Goal: Find specific page/section: Find specific page/section

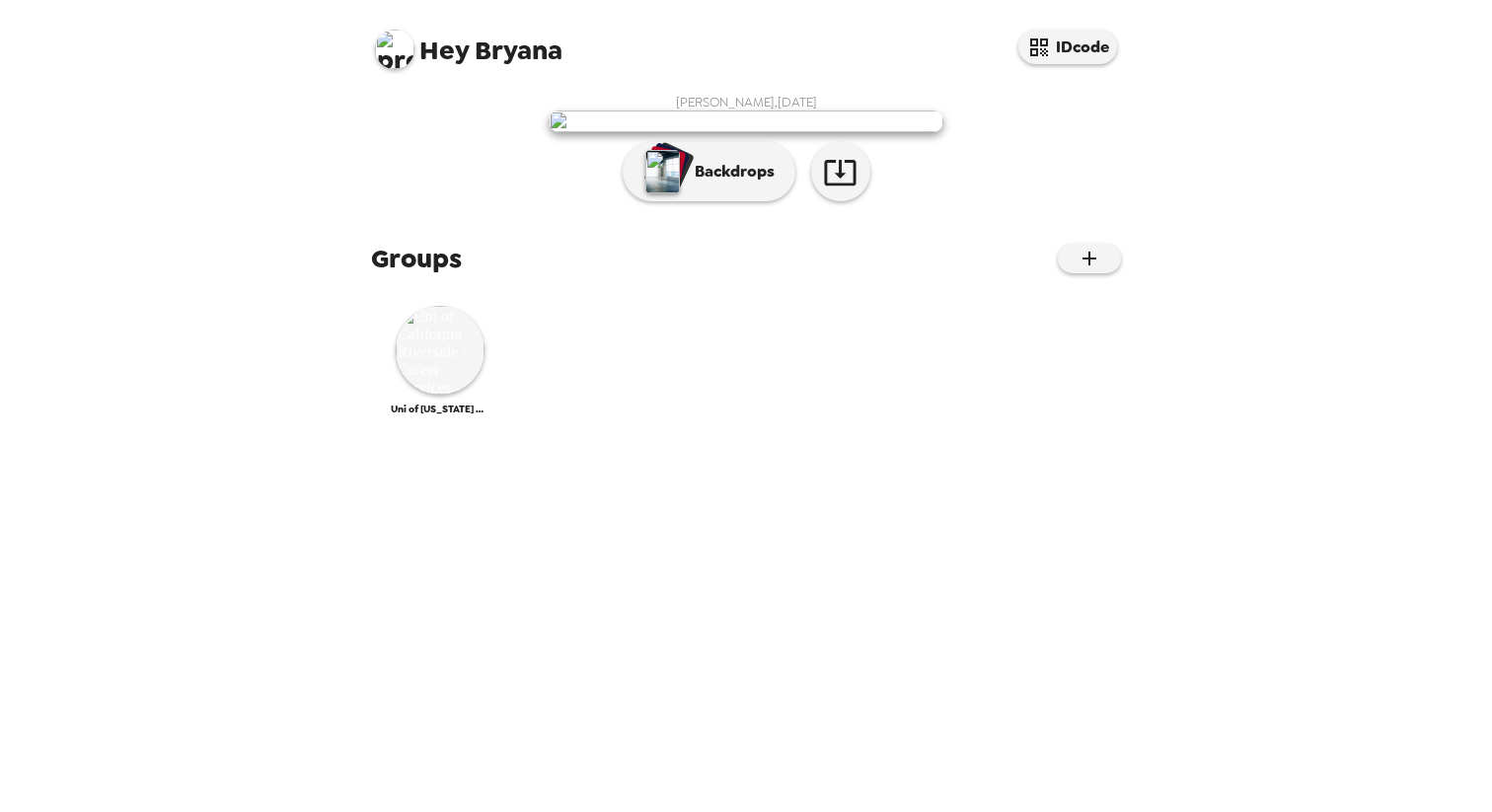
scroll to position [115, 0]
click at [457, 395] on img at bounding box center [440, 350] width 89 height 89
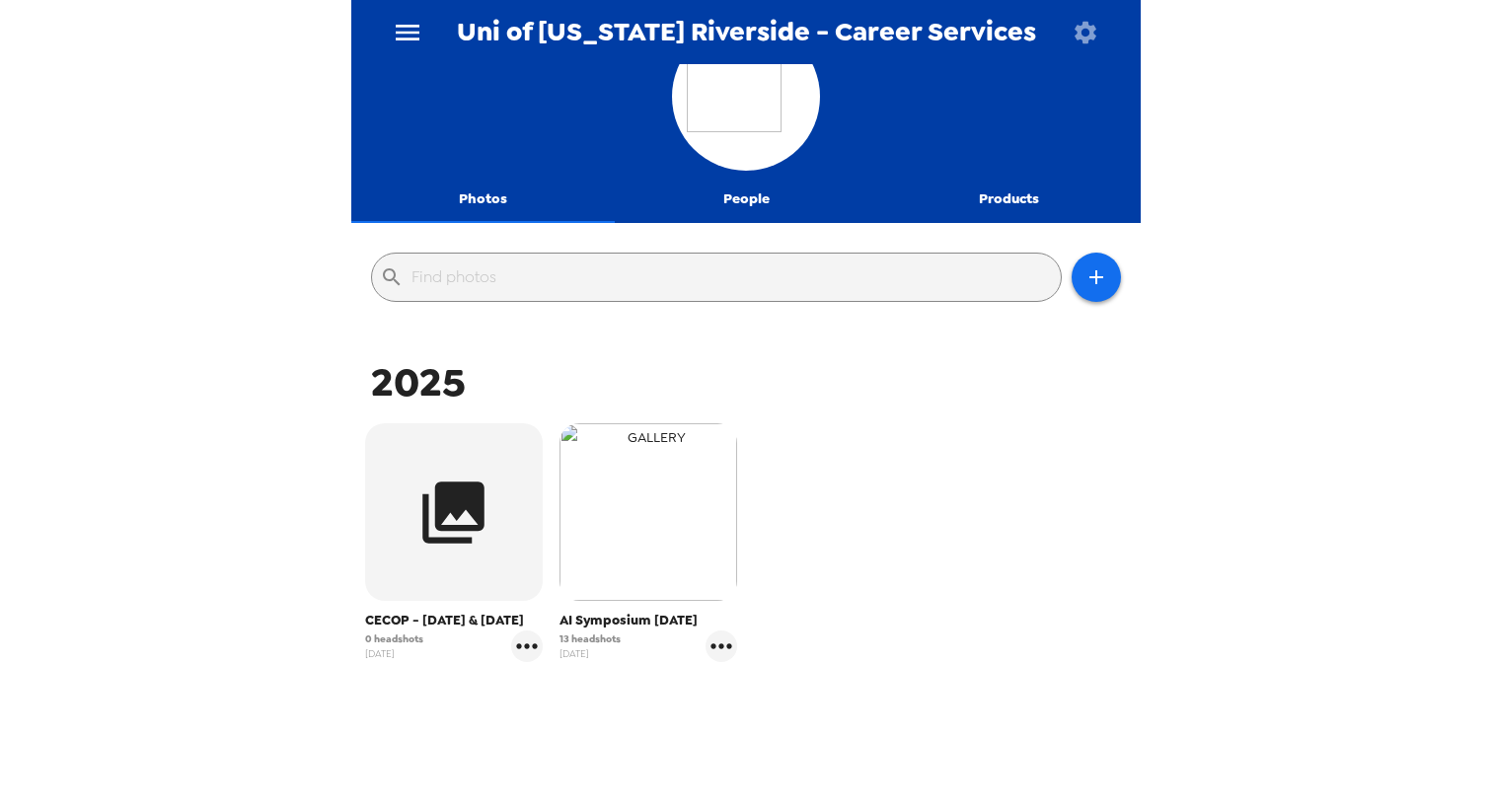
scroll to position [61, 0]
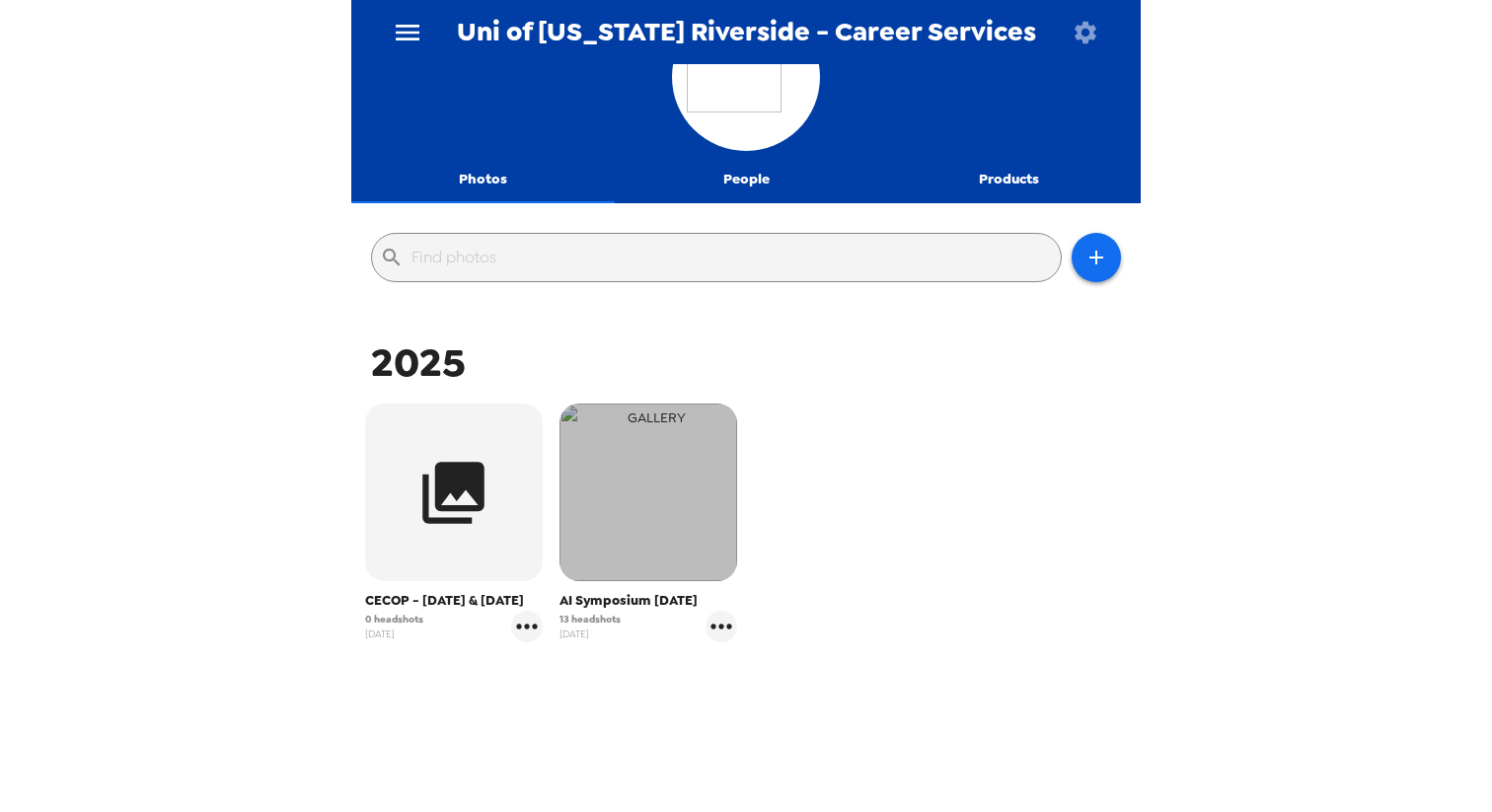
click at [650, 565] on img "button" at bounding box center [649, 493] width 178 height 178
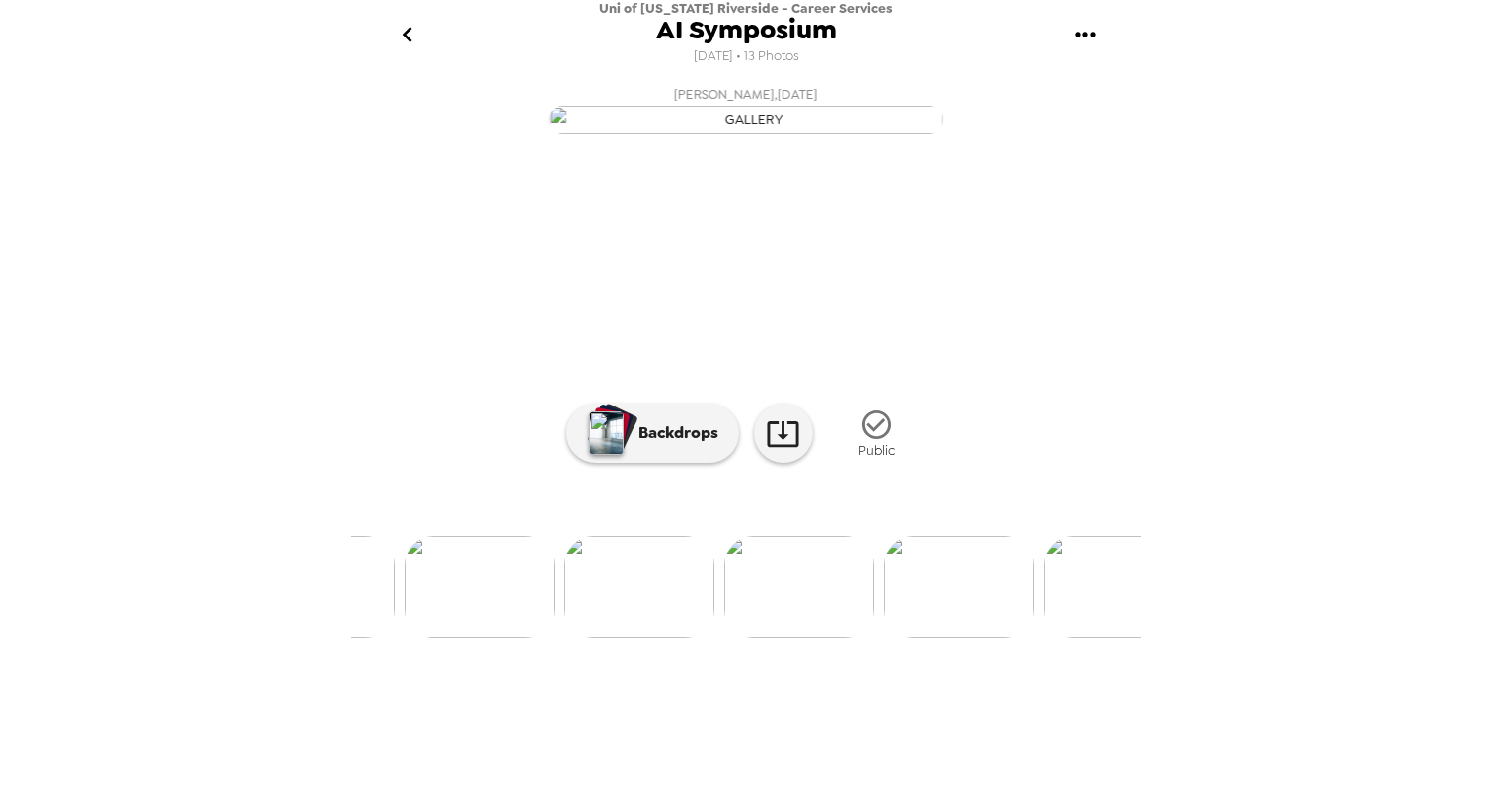
scroll to position [0, 442]
click at [1064, 41] on button "gallery menu" at bounding box center [1085, 35] width 64 height 64
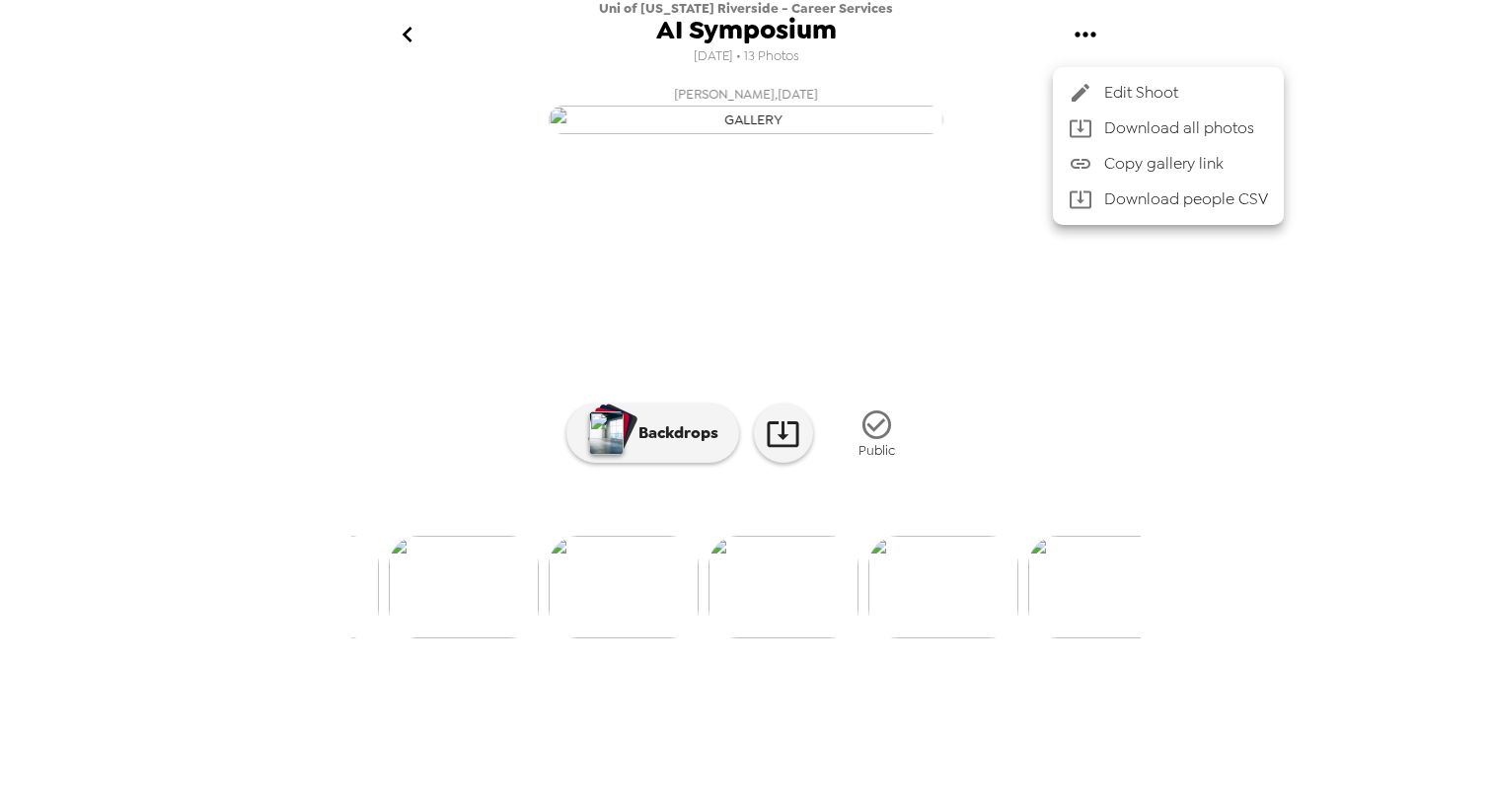
click at [998, 518] on div at bounding box center [746, 406] width 1492 height 812
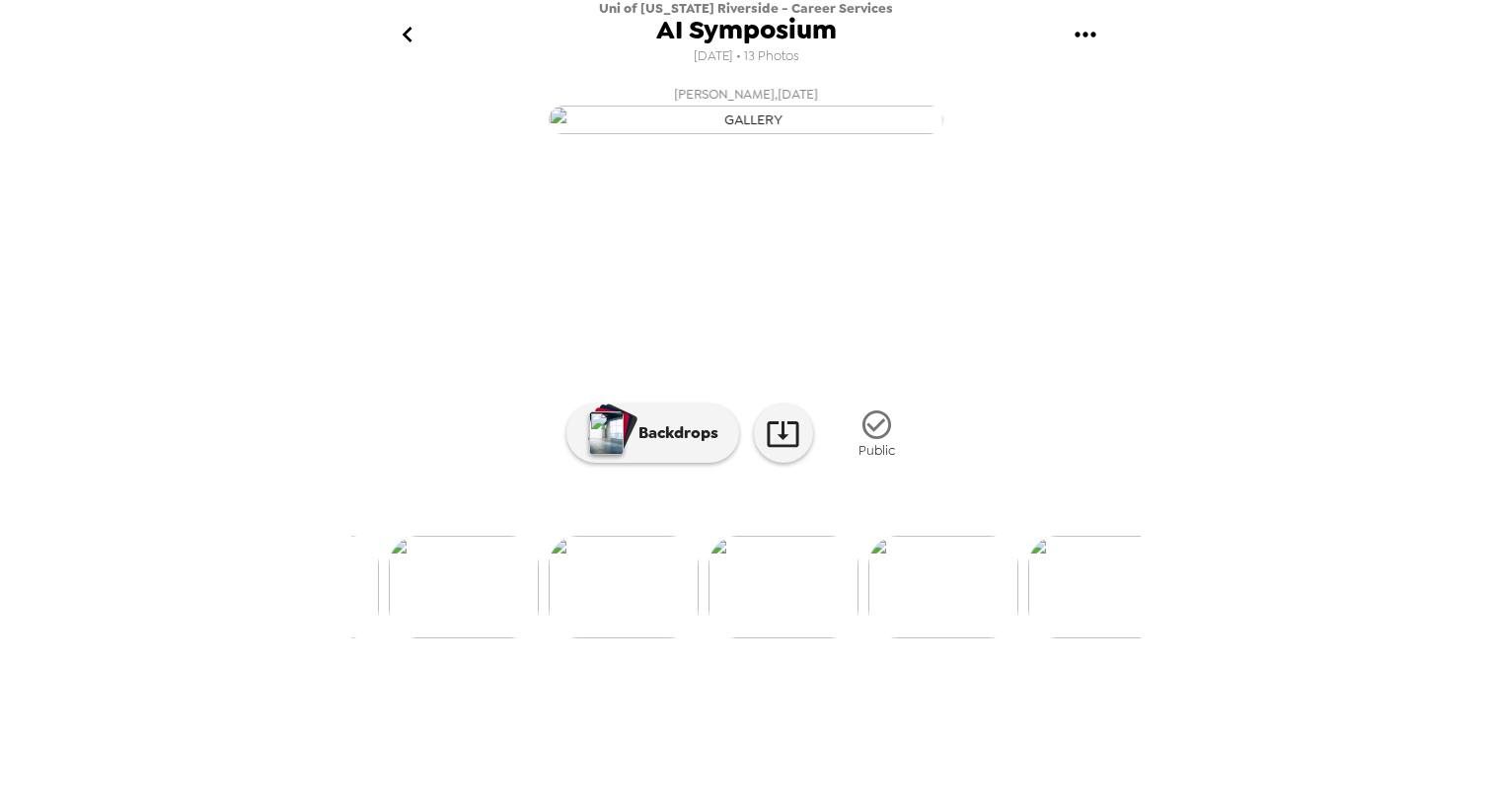
scroll to position [0, 0]
click at [409, 25] on icon "go back" at bounding box center [408, 35] width 32 height 32
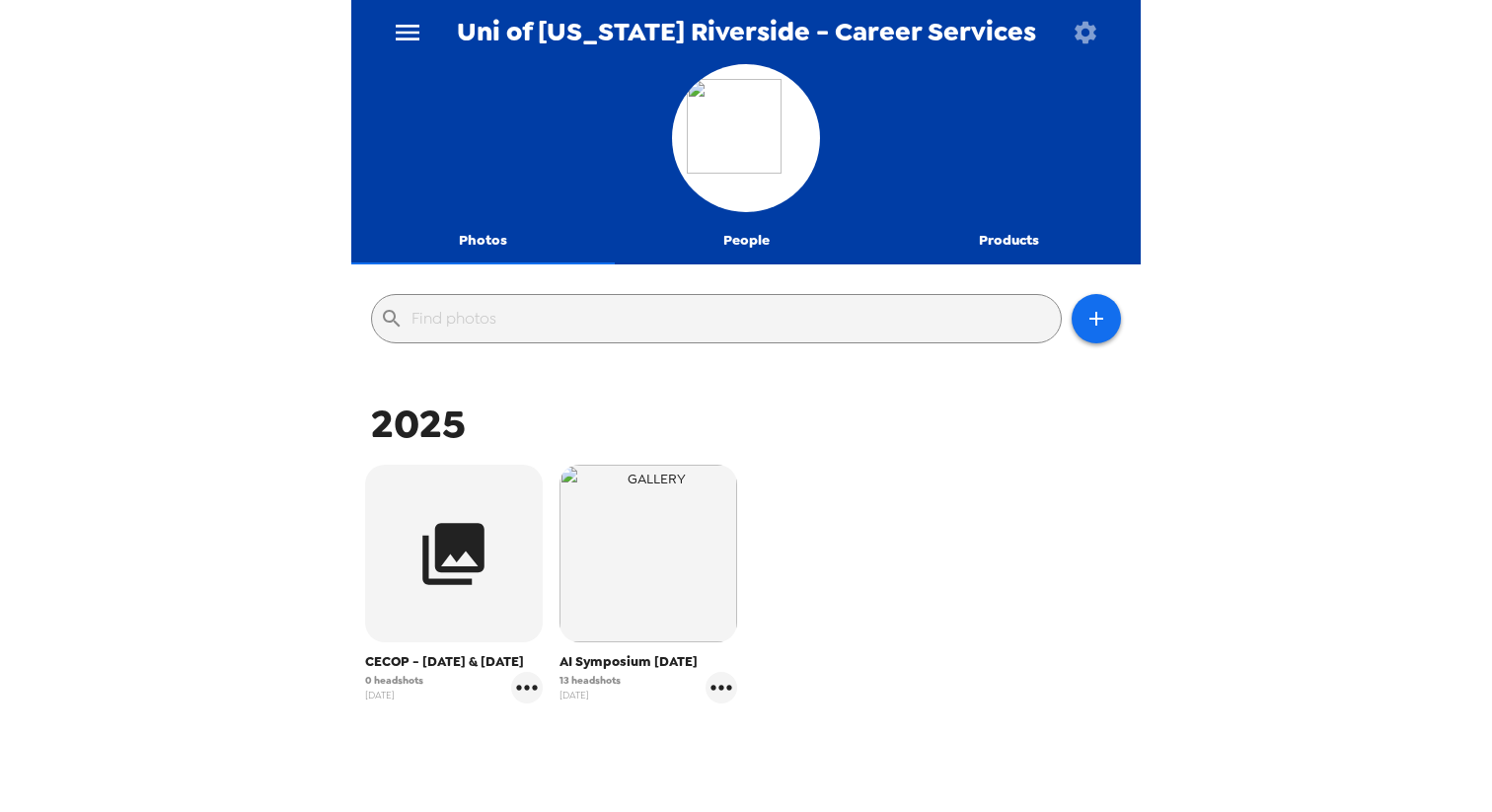
click at [408, 23] on icon "menu" at bounding box center [408, 33] width 32 height 32
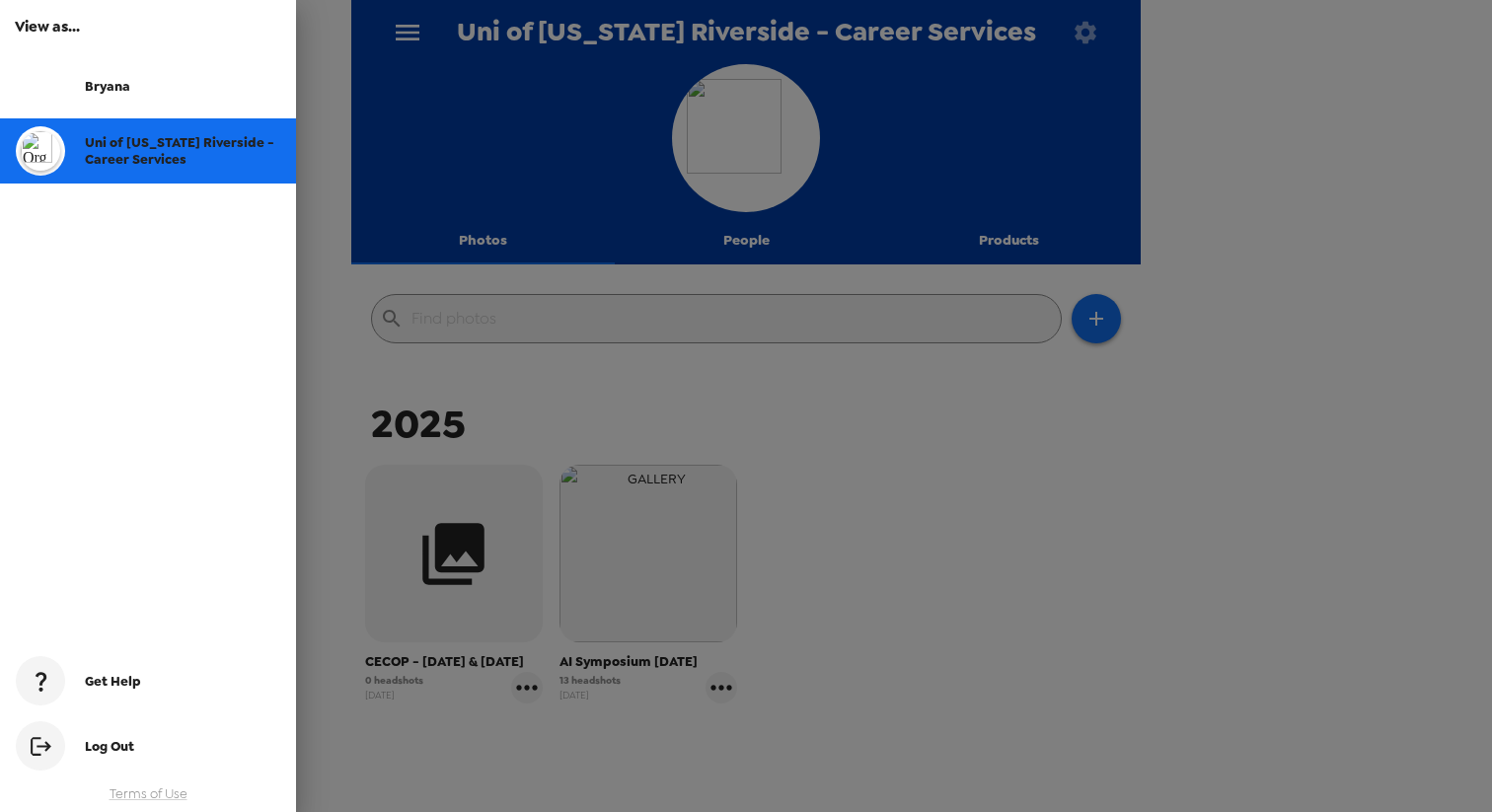
click at [106, 86] on span "Bryana" at bounding box center [107, 86] width 45 height 17
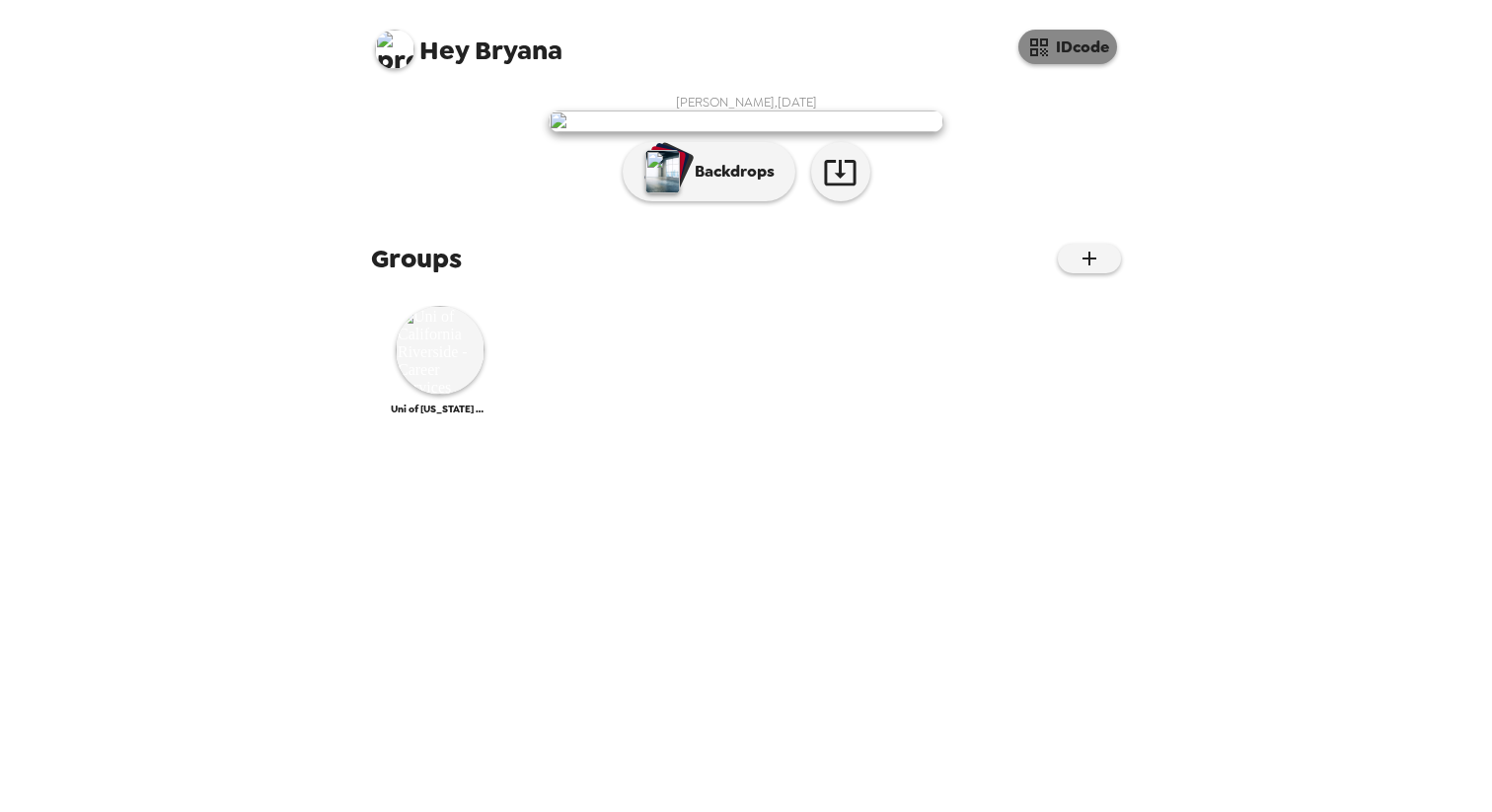
click at [1037, 55] on icon "button" at bounding box center [1040, 48] width 24 height 24
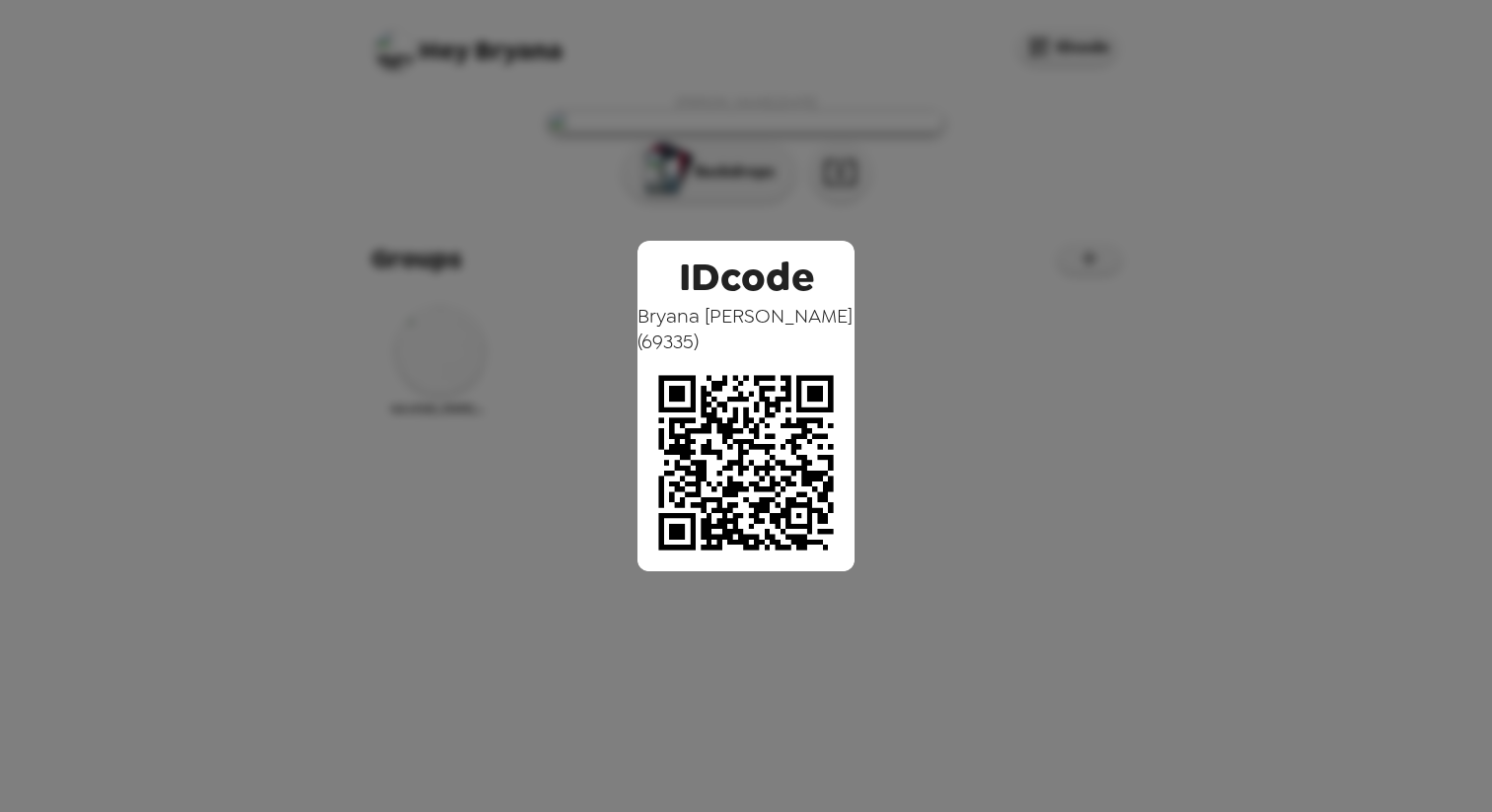
click at [1022, 258] on div "IDcode Bryana McNamara ( 69335 )" at bounding box center [746, 406] width 1492 height 812
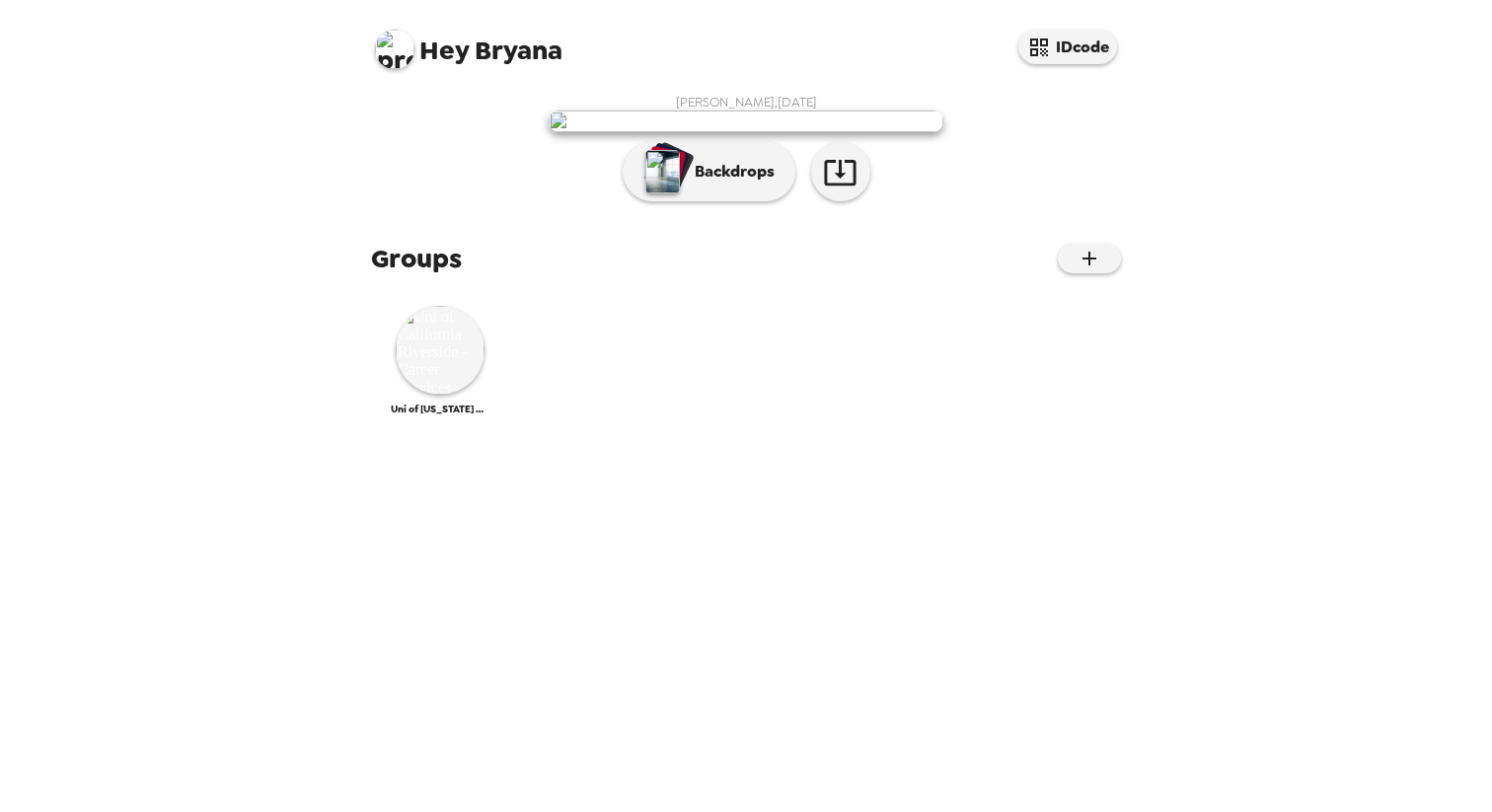
scroll to position [115, 0]
click at [421, 395] on img at bounding box center [440, 350] width 89 height 89
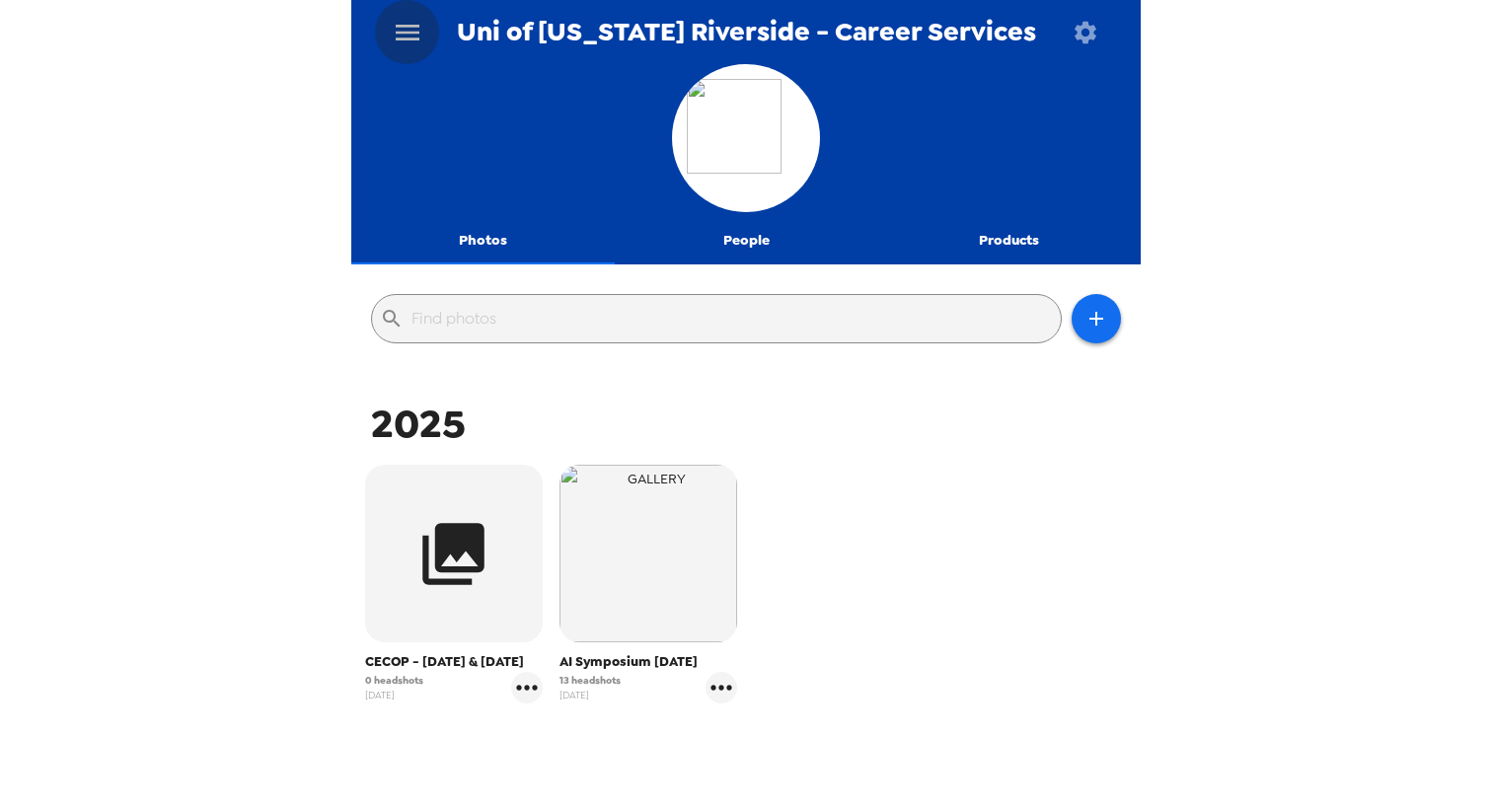
click at [407, 25] on icon "menu" at bounding box center [408, 33] width 24 height 16
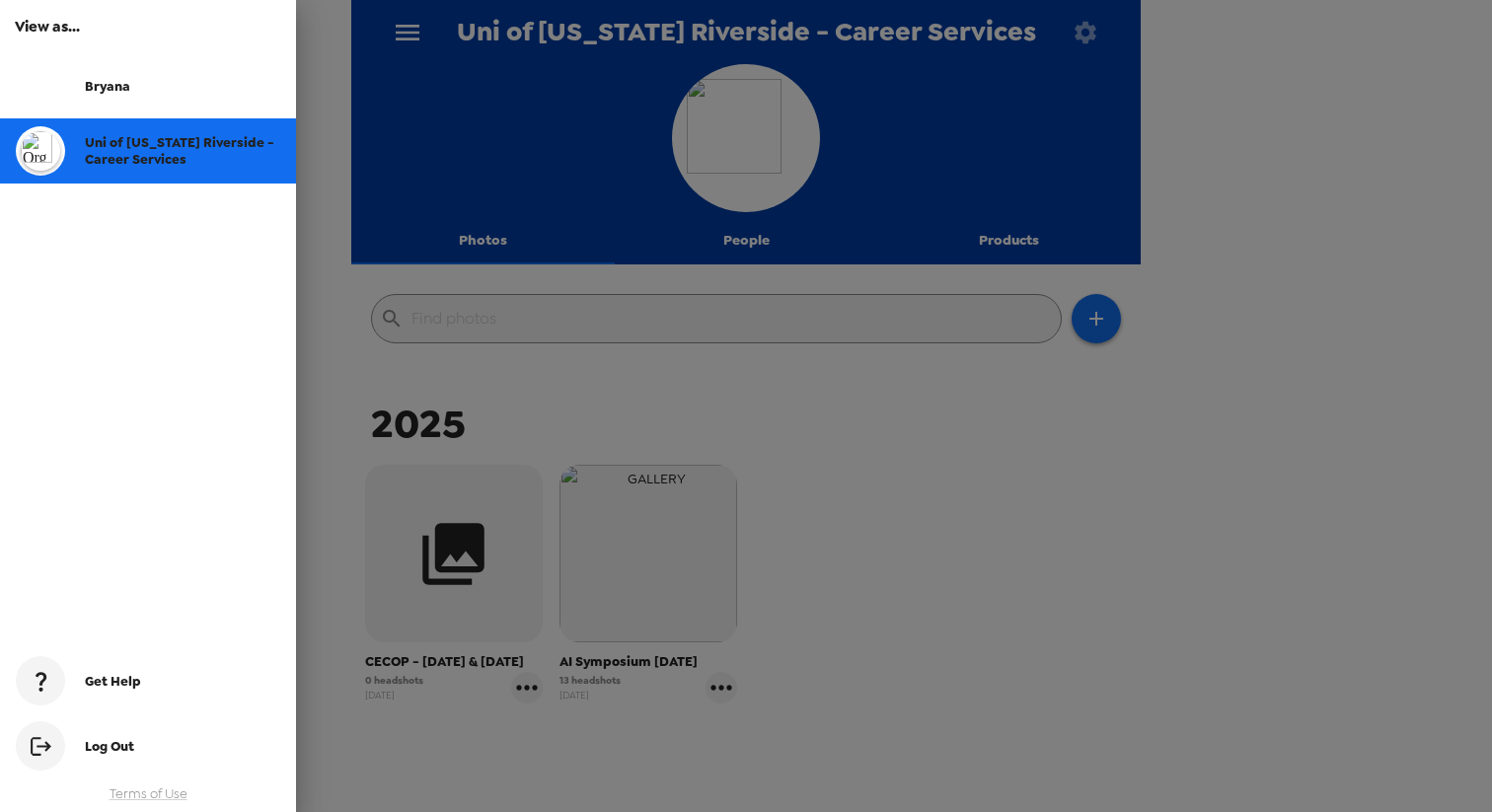
click at [536, 432] on div at bounding box center [746, 406] width 1492 height 812
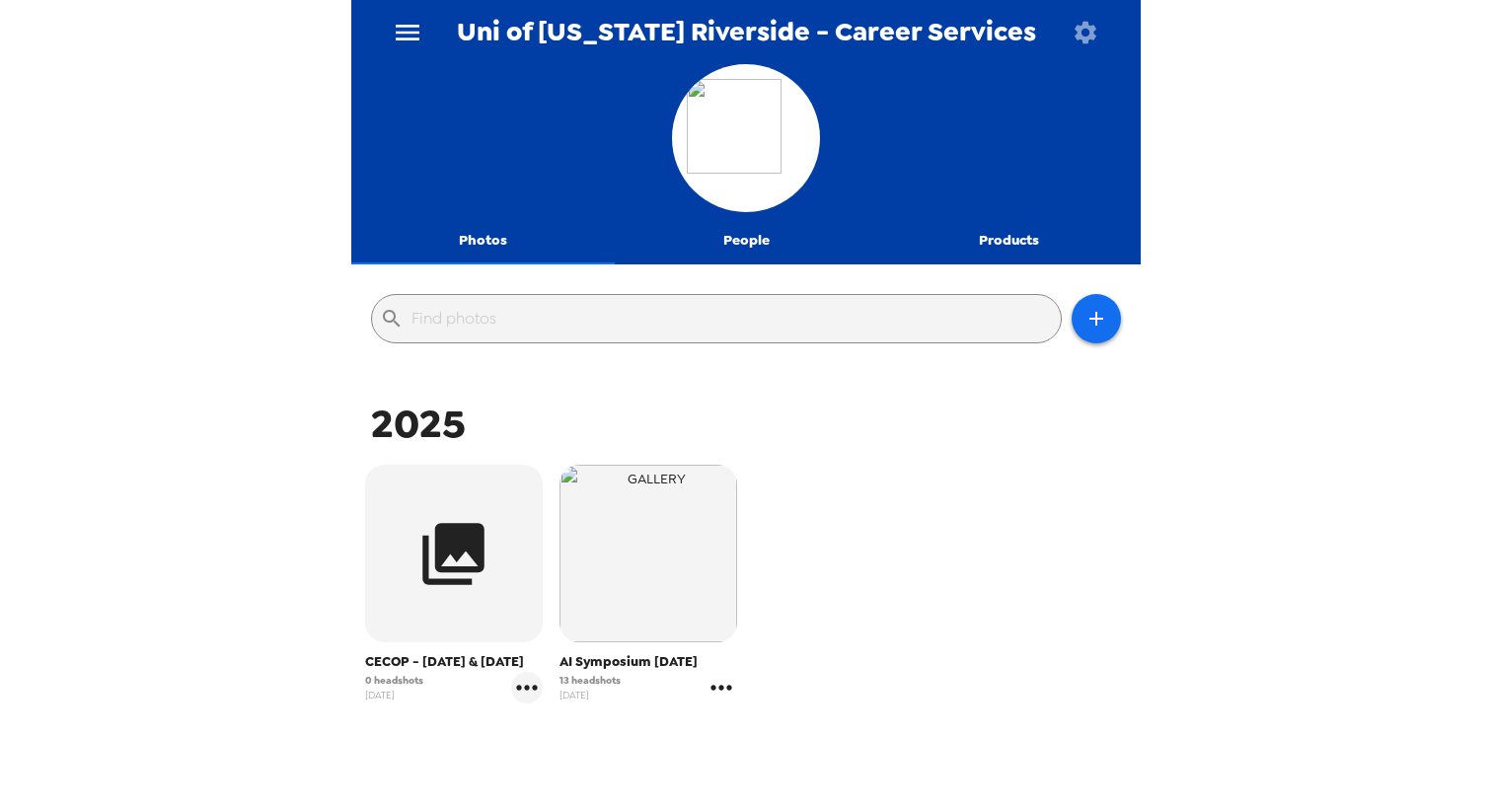
click at [716, 694] on icon "gallery menu" at bounding box center [722, 688] width 32 height 32
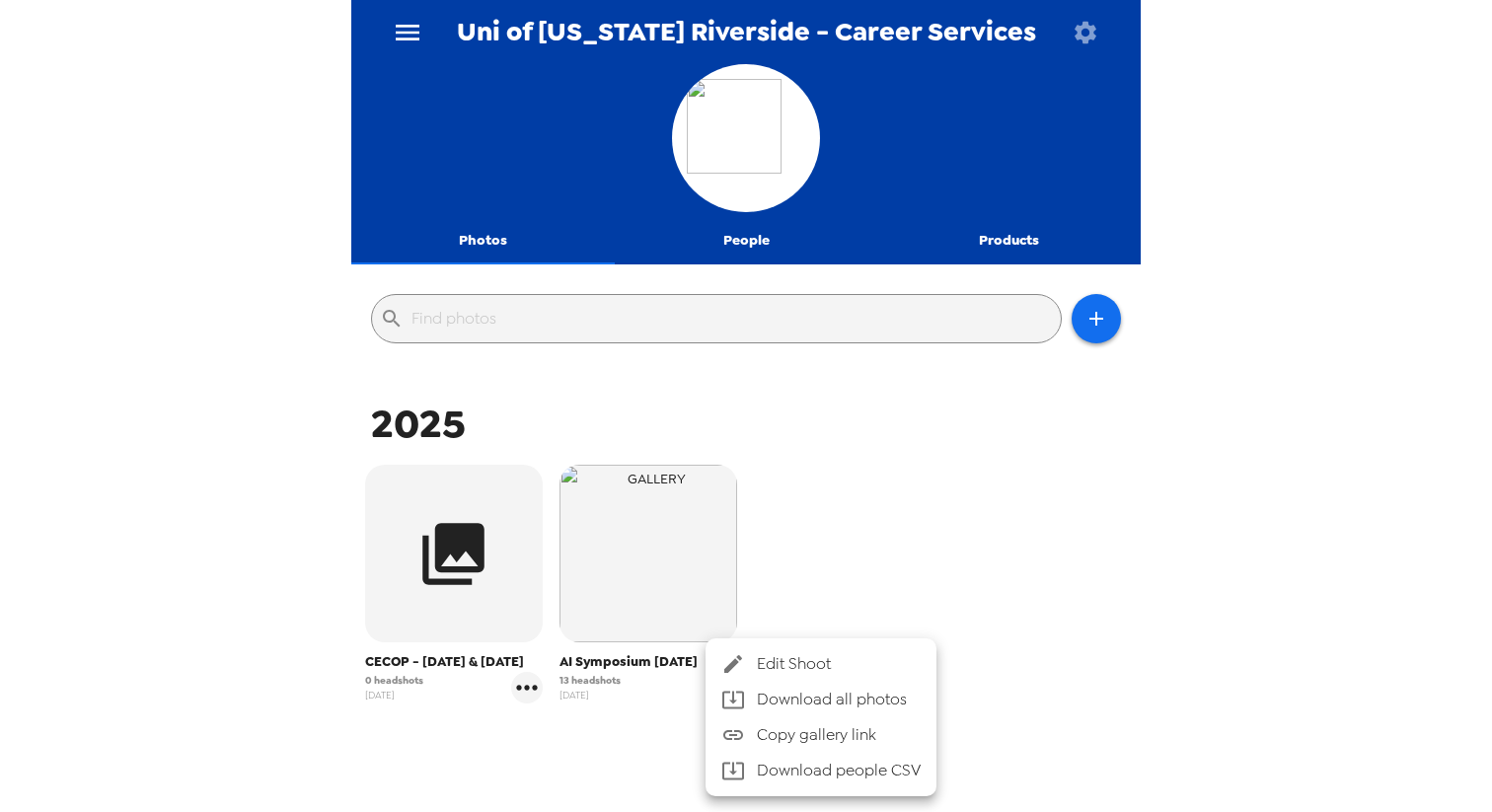
click at [1070, 39] on div at bounding box center [746, 406] width 1492 height 812
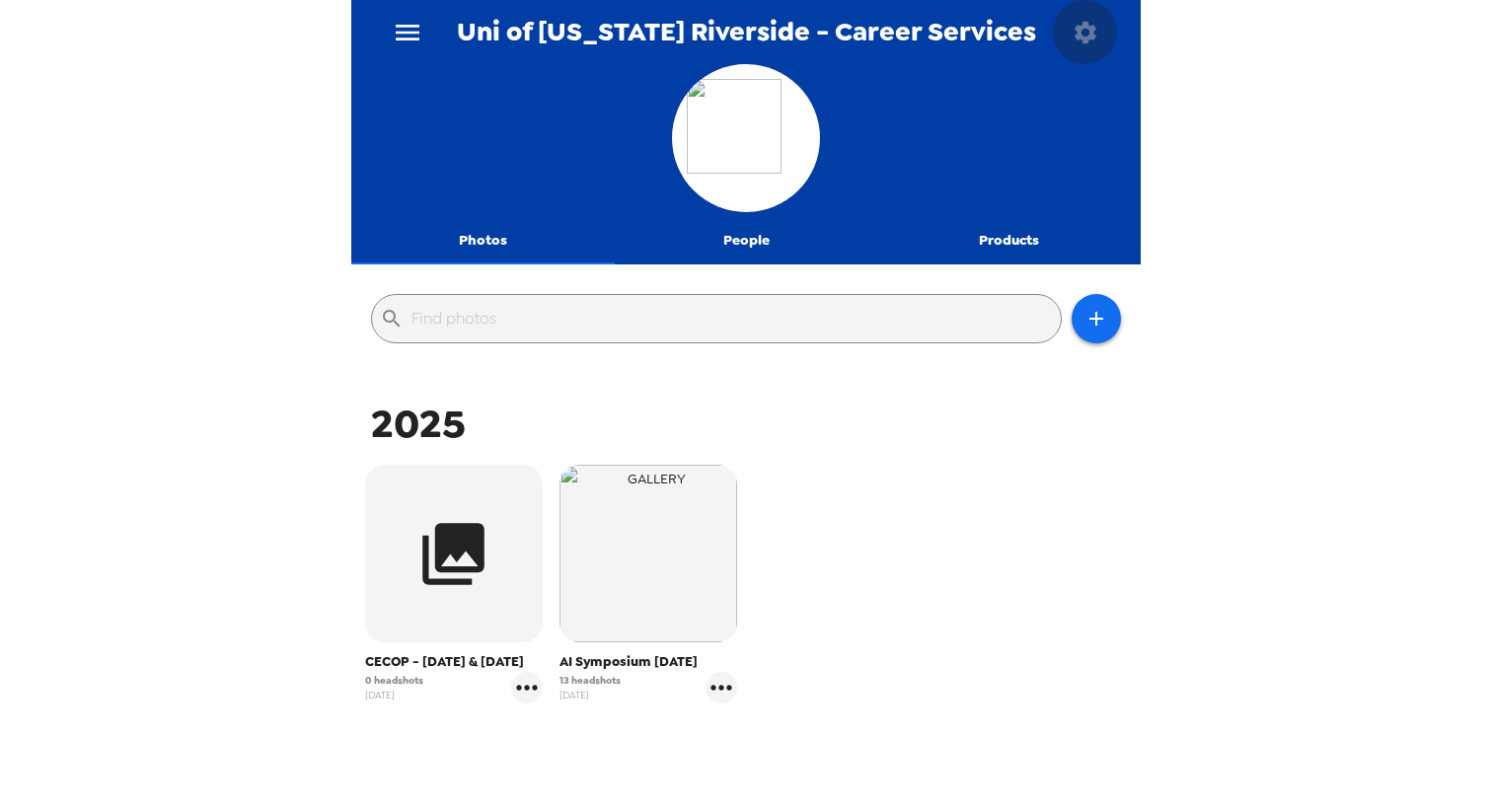
click at [1079, 37] on icon "button" at bounding box center [1086, 32] width 22 height 22
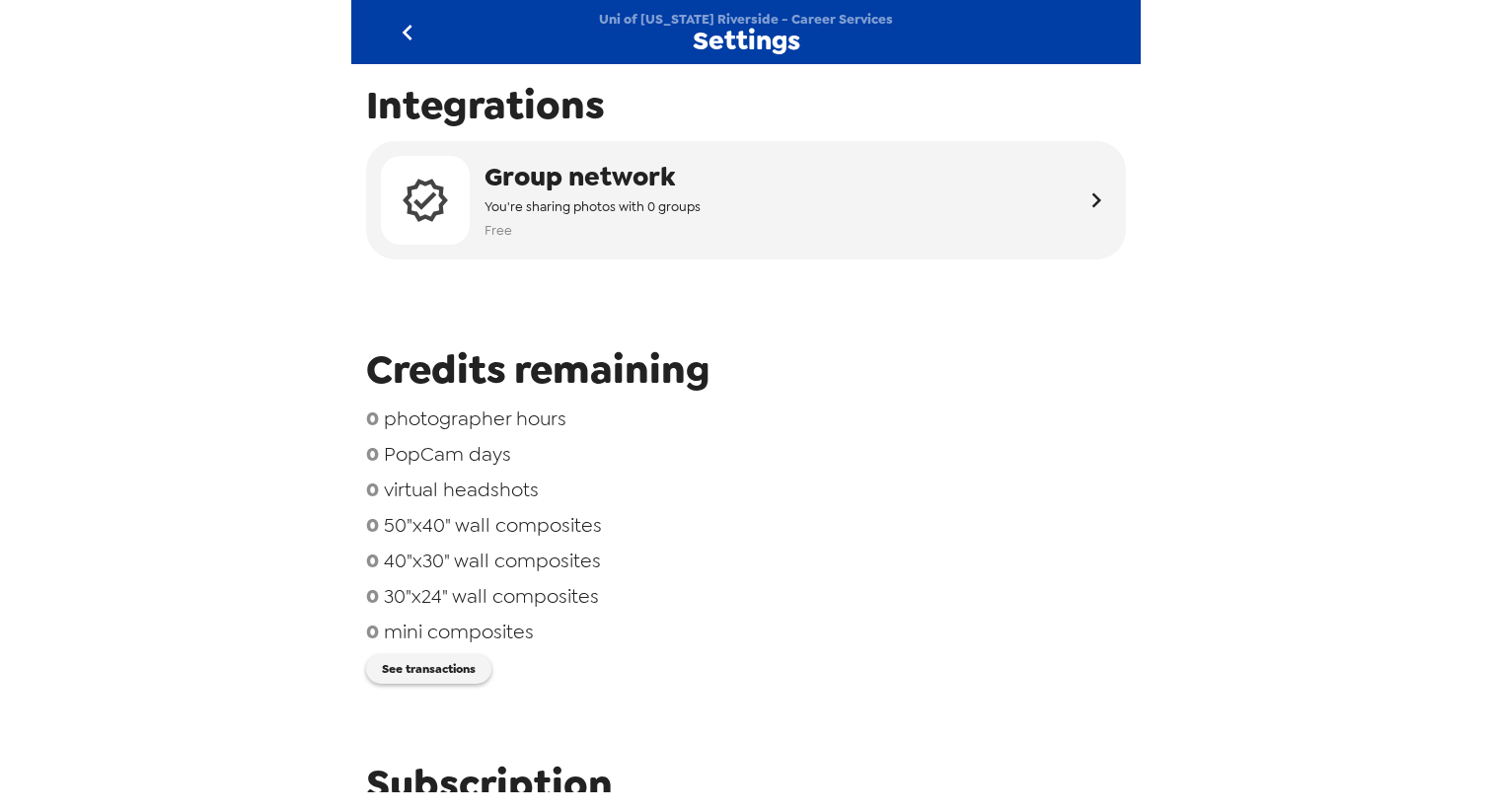
click at [406, 27] on icon "go back" at bounding box center [408, 33] width 32 height 32
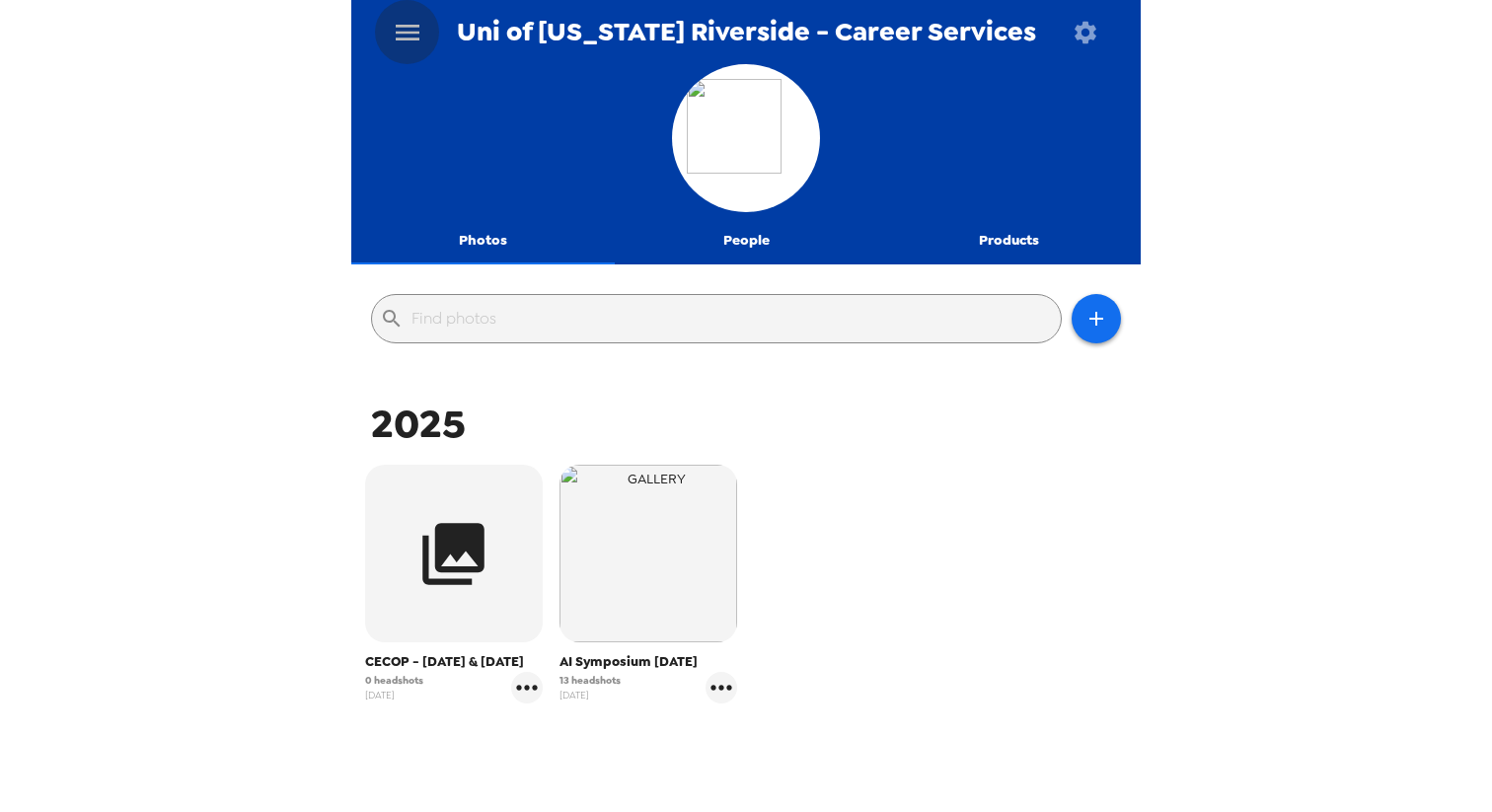
click at [406, 26] on icon "menu" at bounding box center [408, 33] width 24 height 16
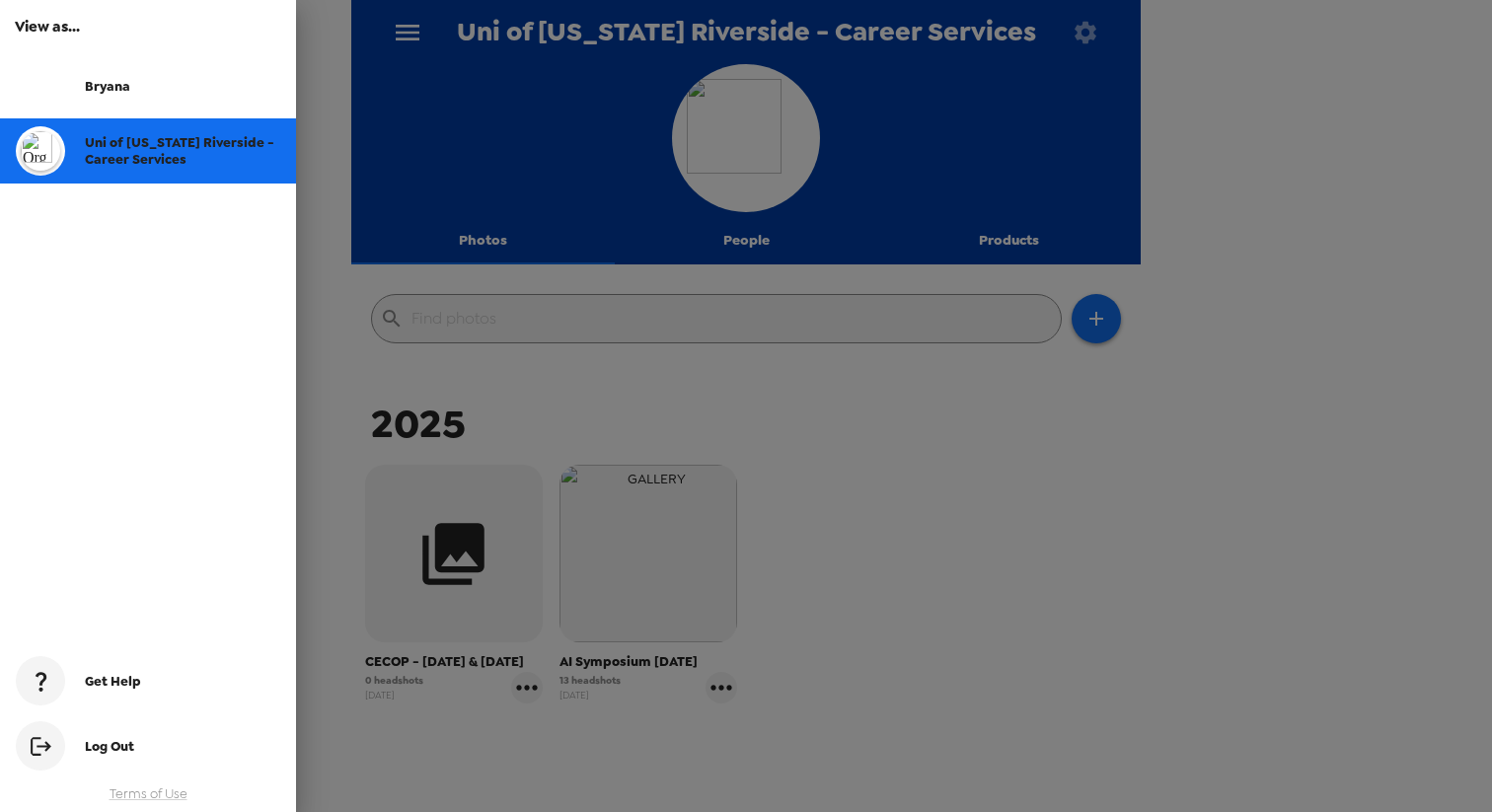
click at [406, 26] on div at bounding box center [746, 406] width 1492 height 812
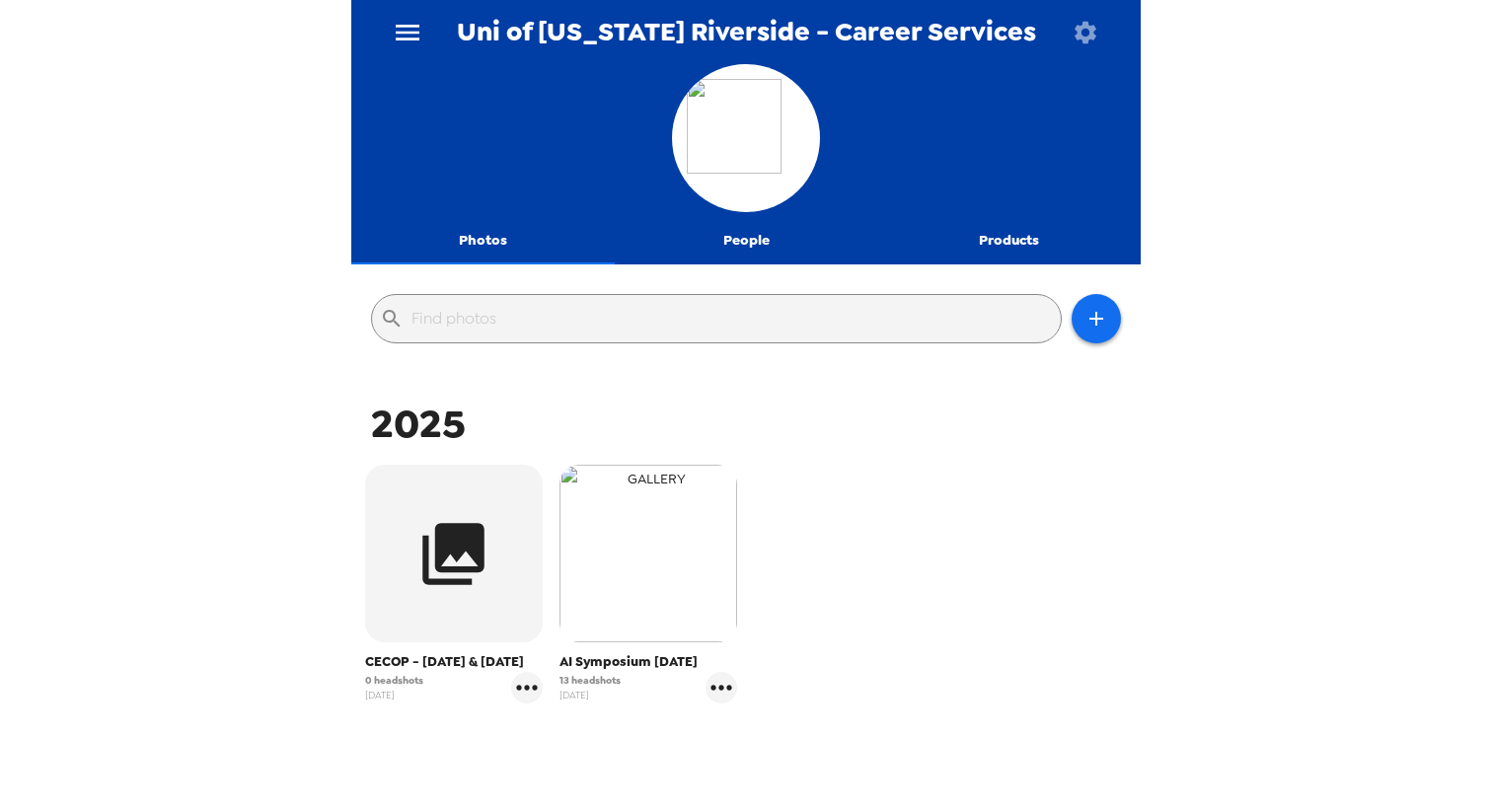
click at [608, 557] on img "button" at bounding box center [649, 554] width 178 height 178
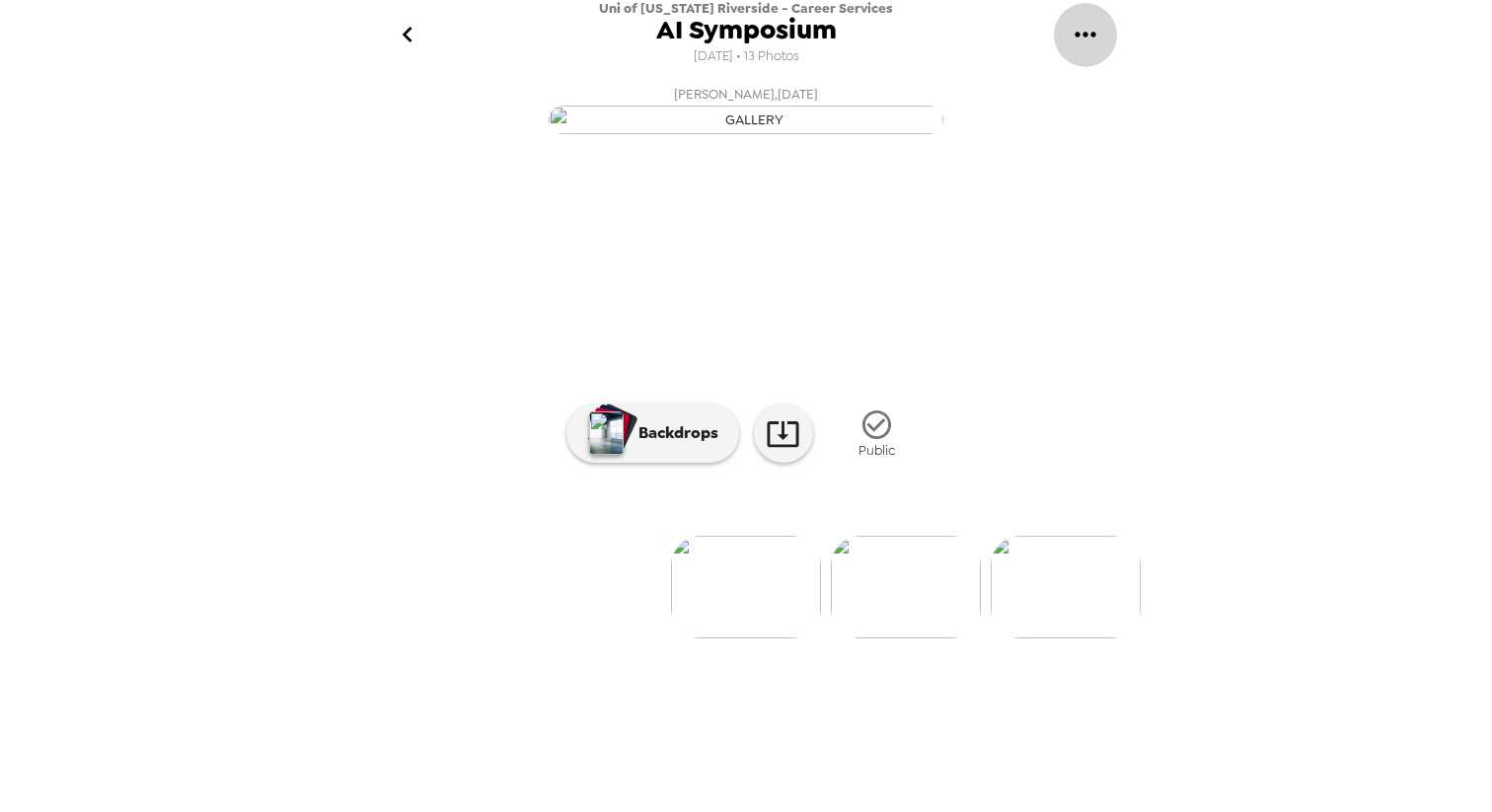
click at [1092, 35] on icon "gallery menu" at bounding box center [1085, 34] width 21 height 5
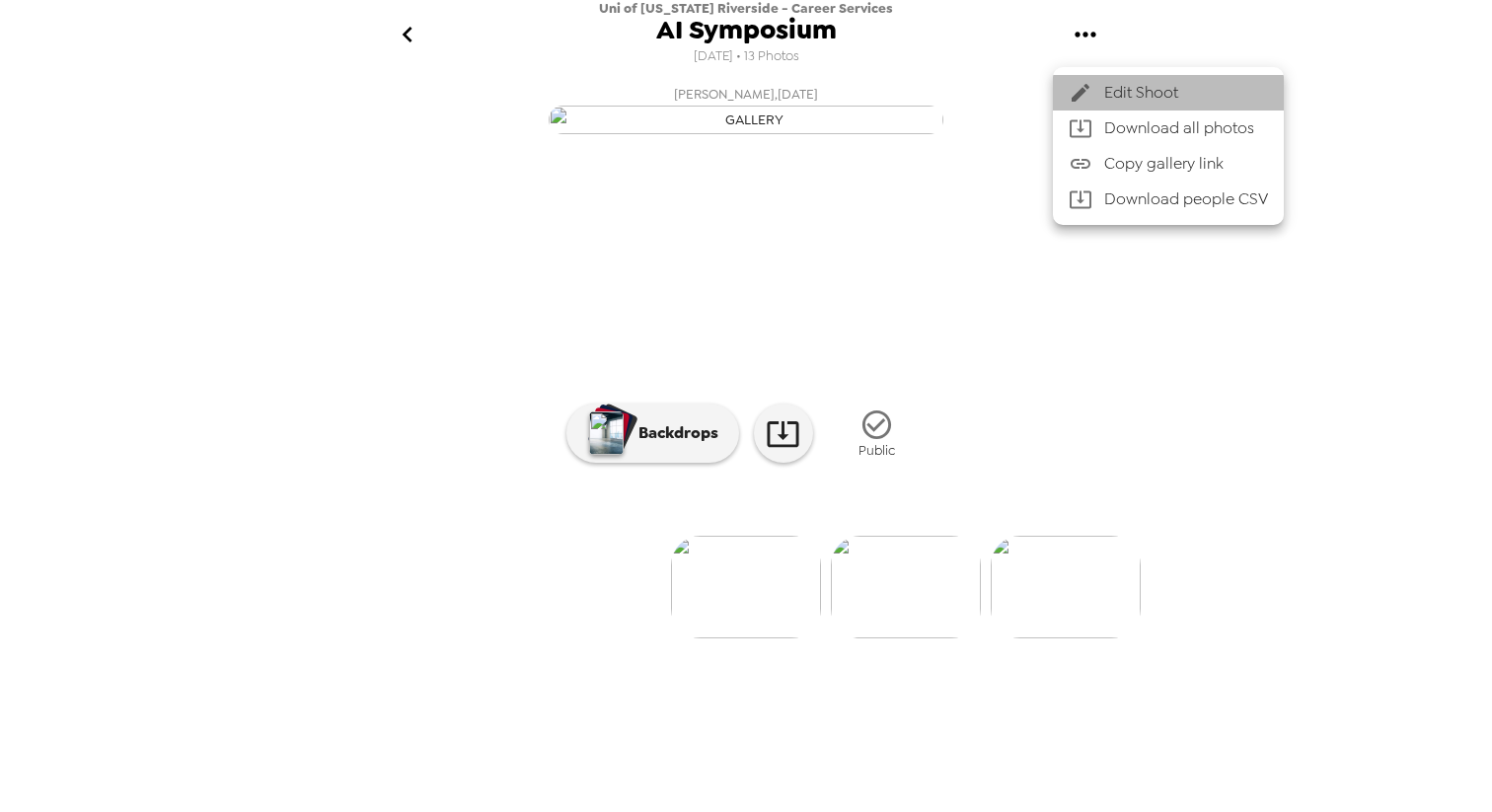
click at [1101, 100] on div at bounding box center [1087, 93] width 36 height 24
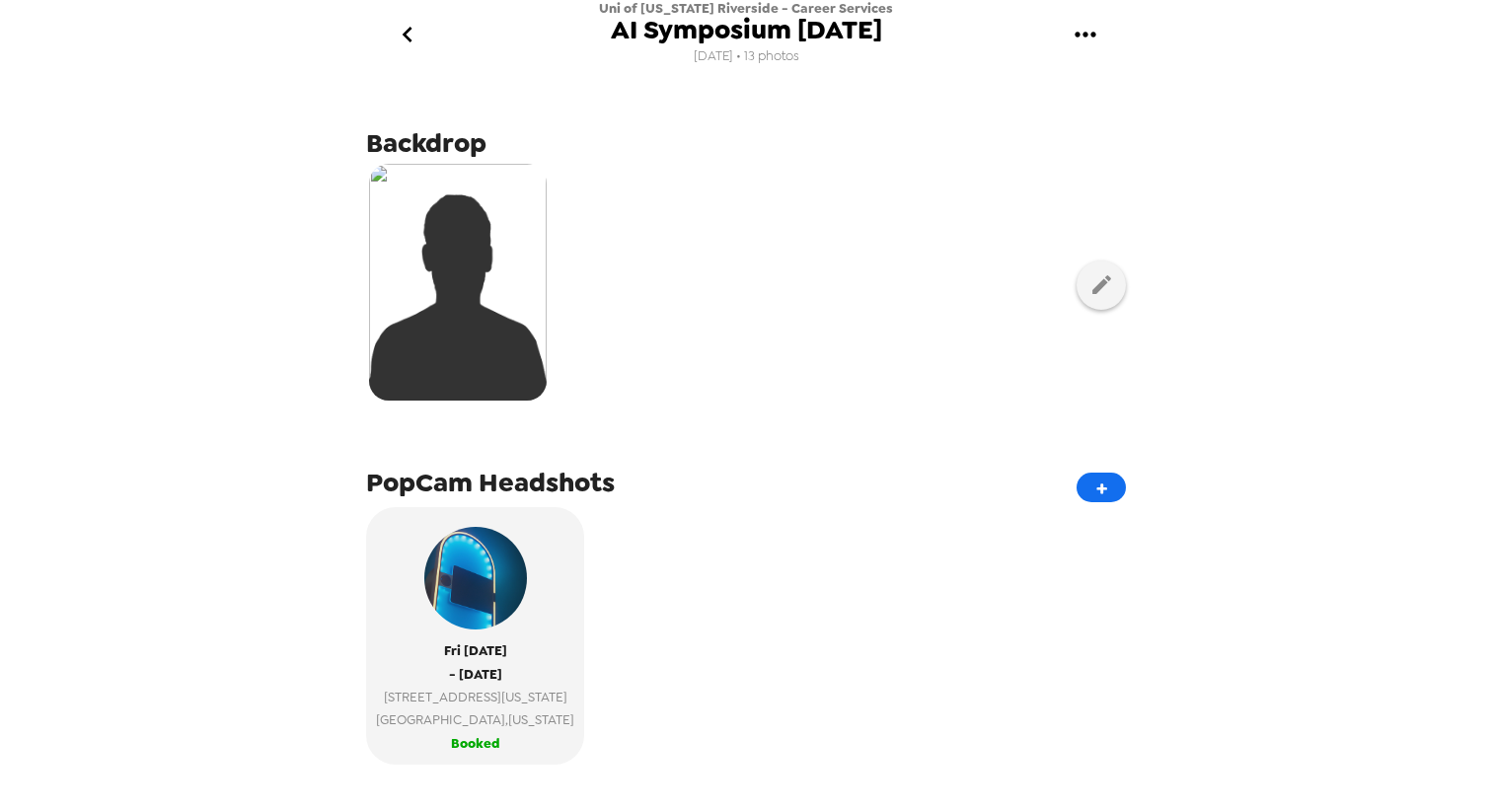
scroll to position [483, 0]
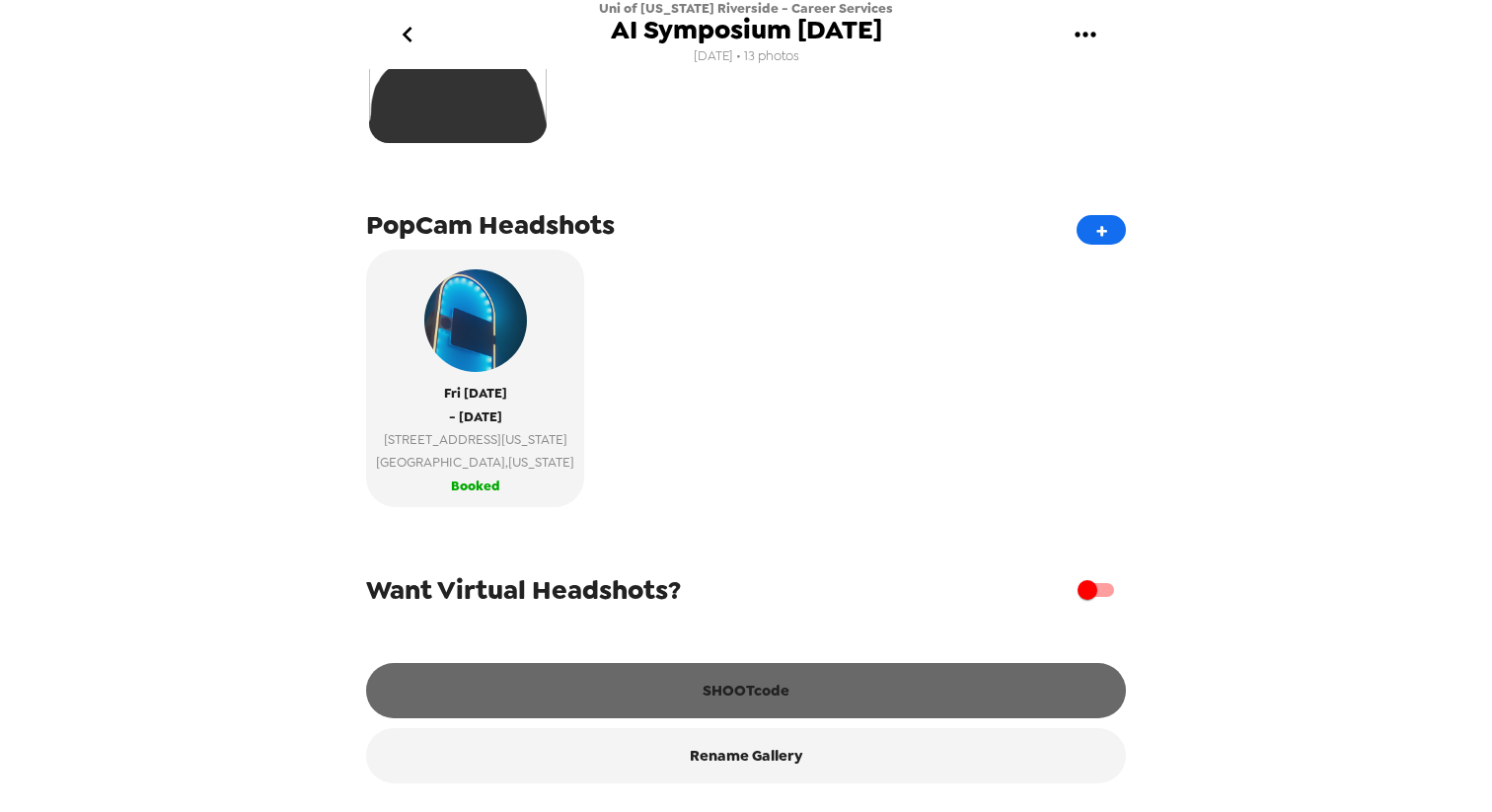
click at [756, 709] on button "SHOOTcode" at bounding box center [746, 690] width 760 height 55
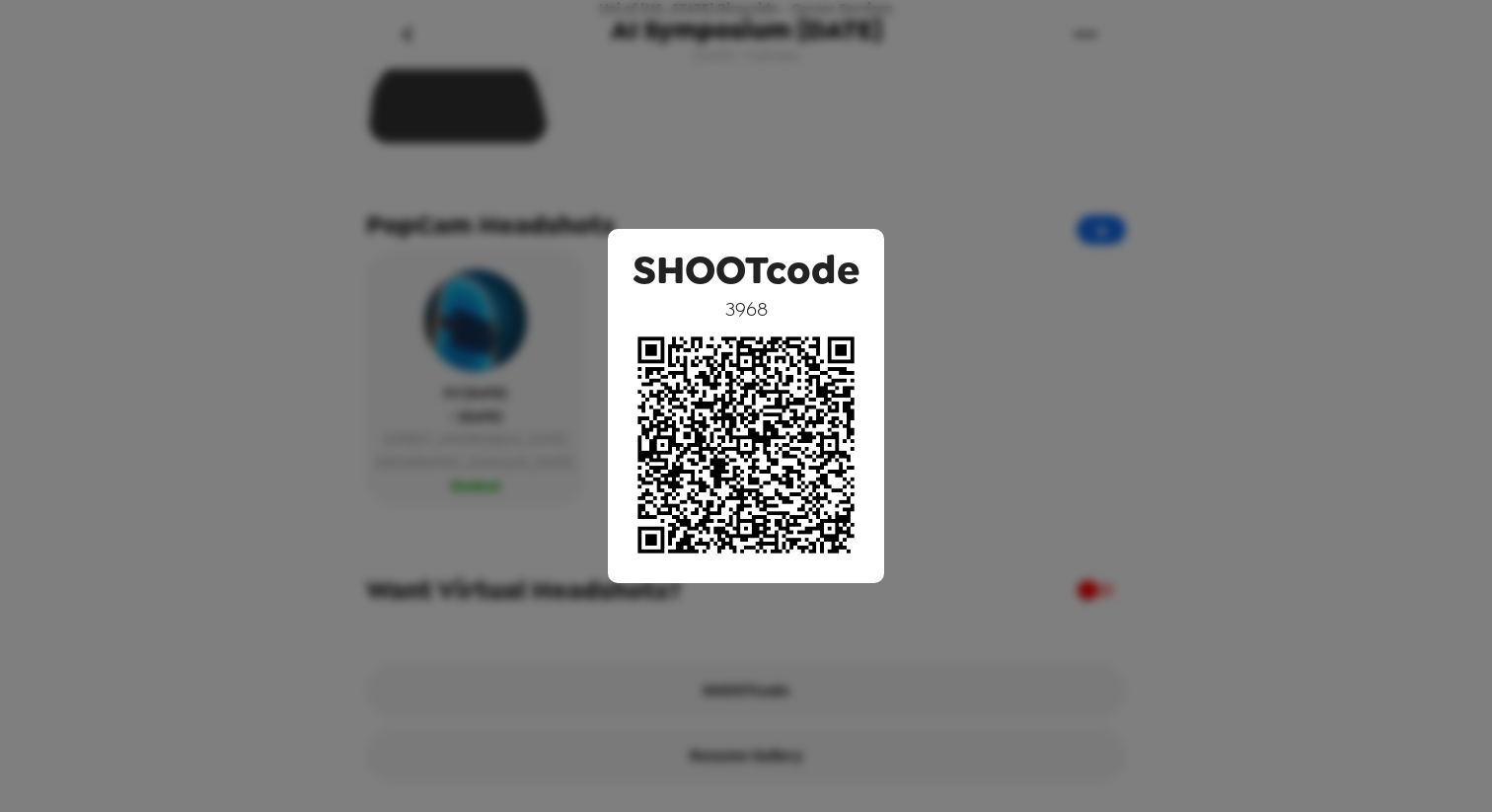
click at [1015, 543] on div "SHOOTcode 3968" at bounding box center [746, 406] width 1492 height 812
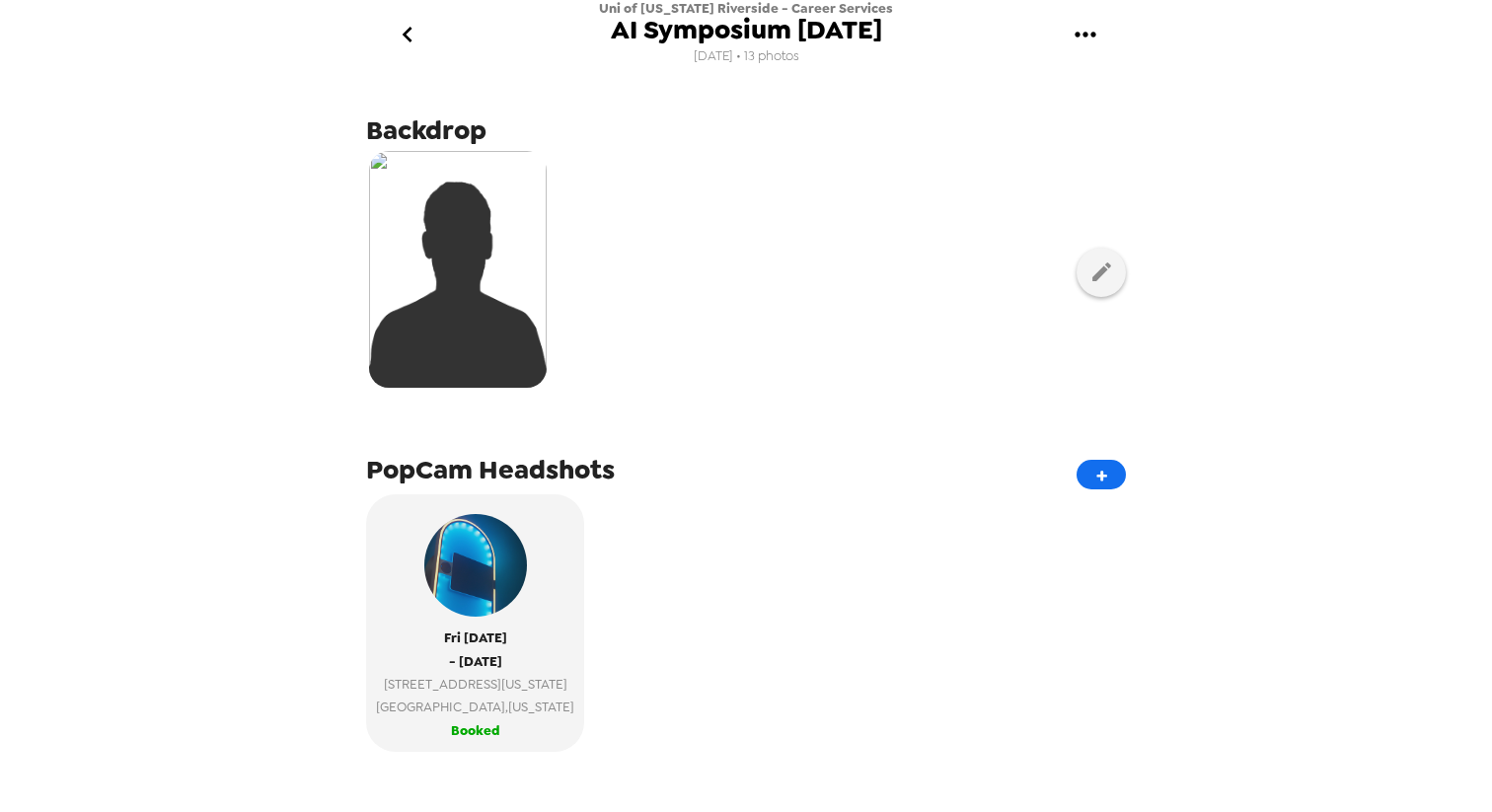
scroll to position [0, 0]
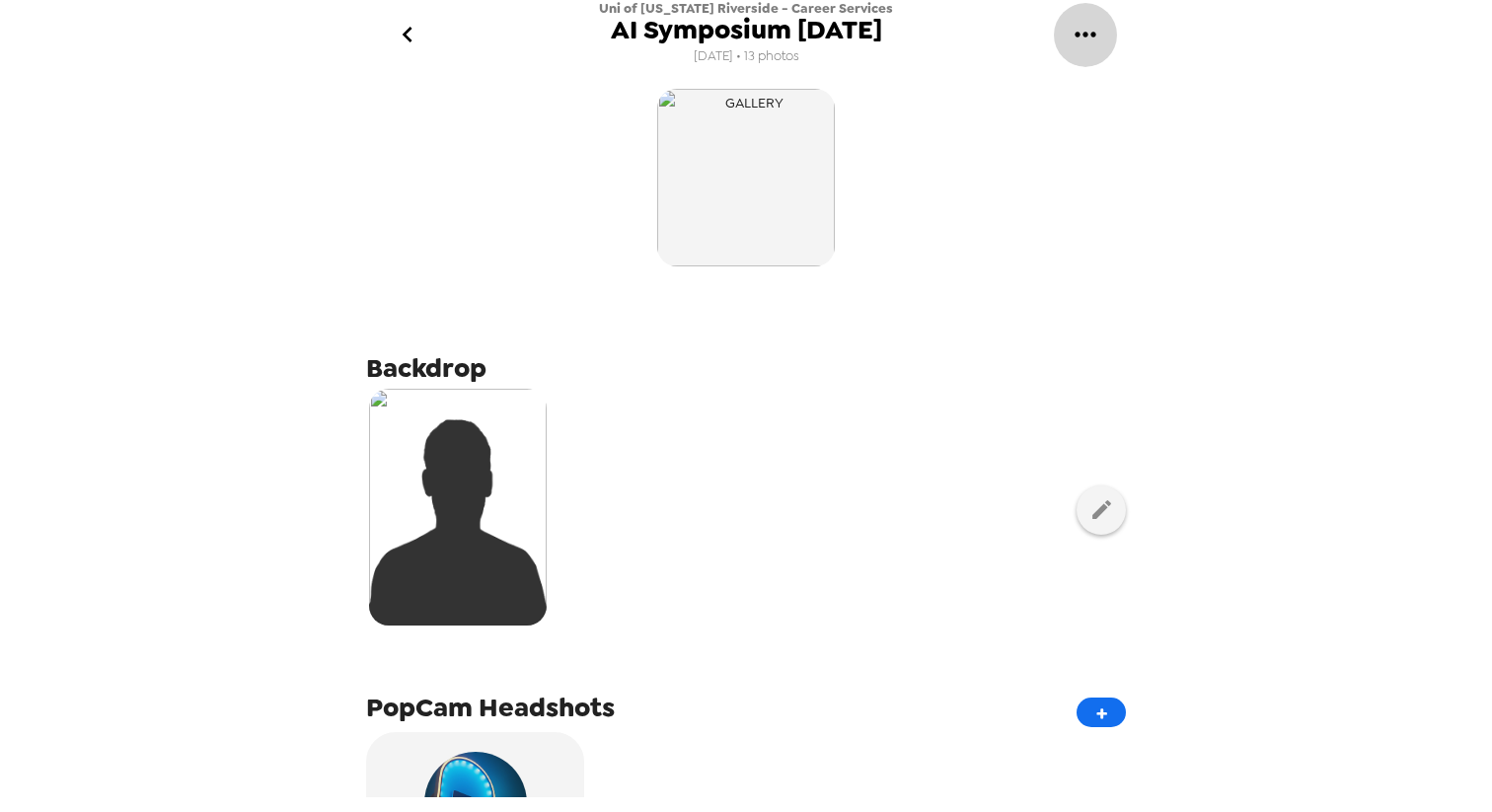
click at [1088, 39] on icon "gallery menu" at bounding box center [1086, 35] width 32 height 32
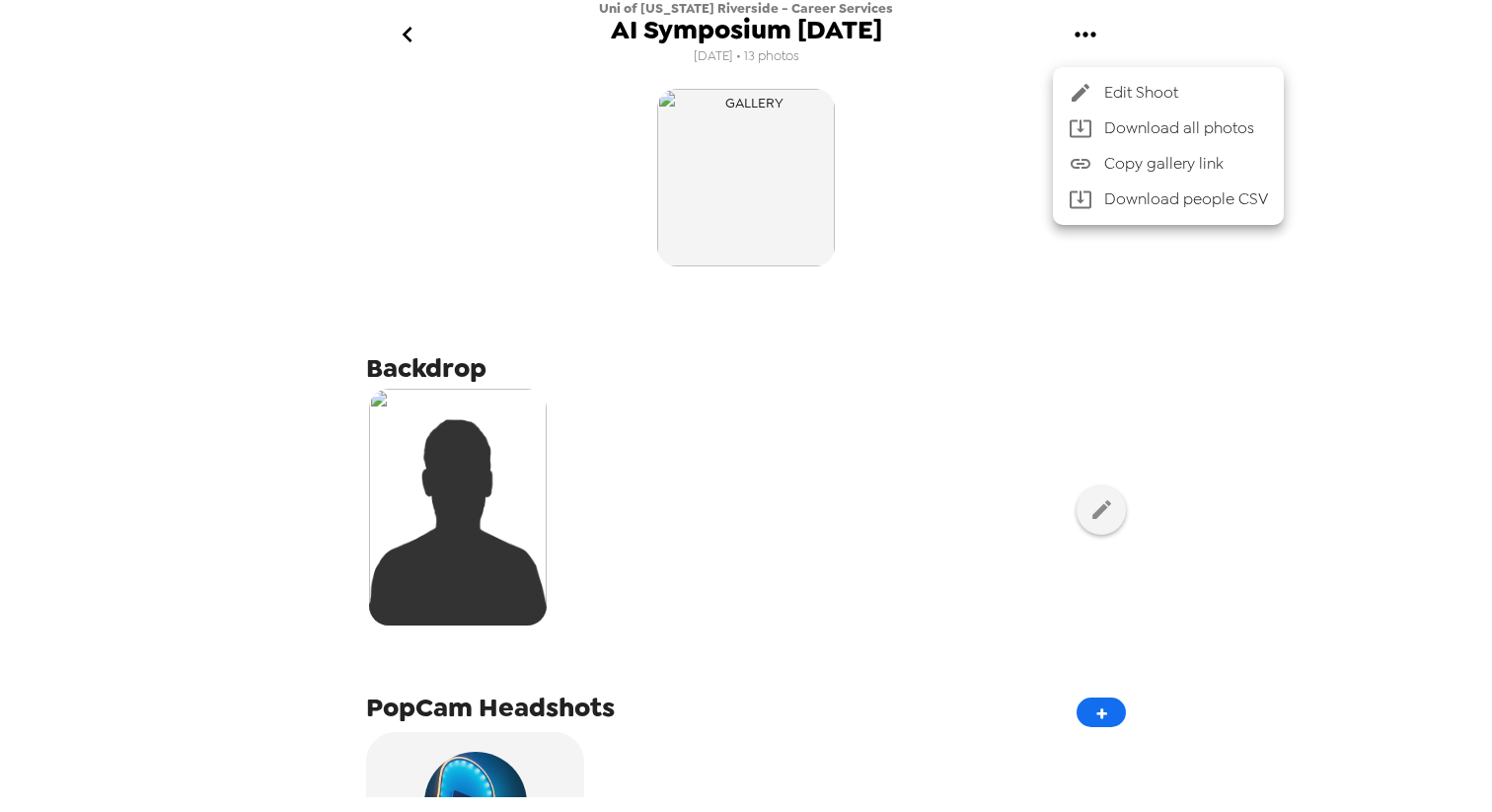
click at [409, 38] on div at bounding box center [746, 406] width 1492 height 812
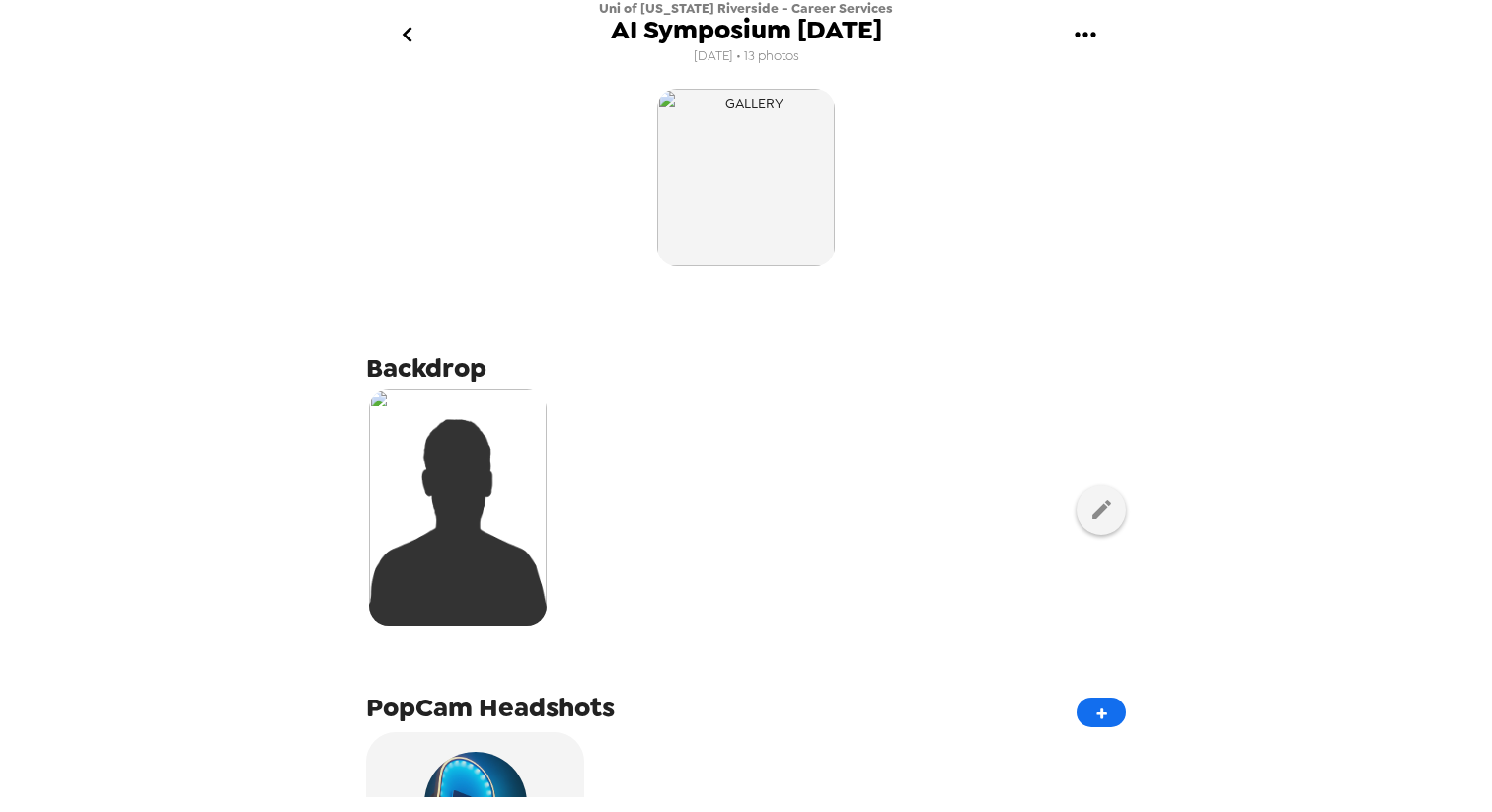
click at [406, 38] on icon "go back" at bounding box center [407, 35] width 10 height 16
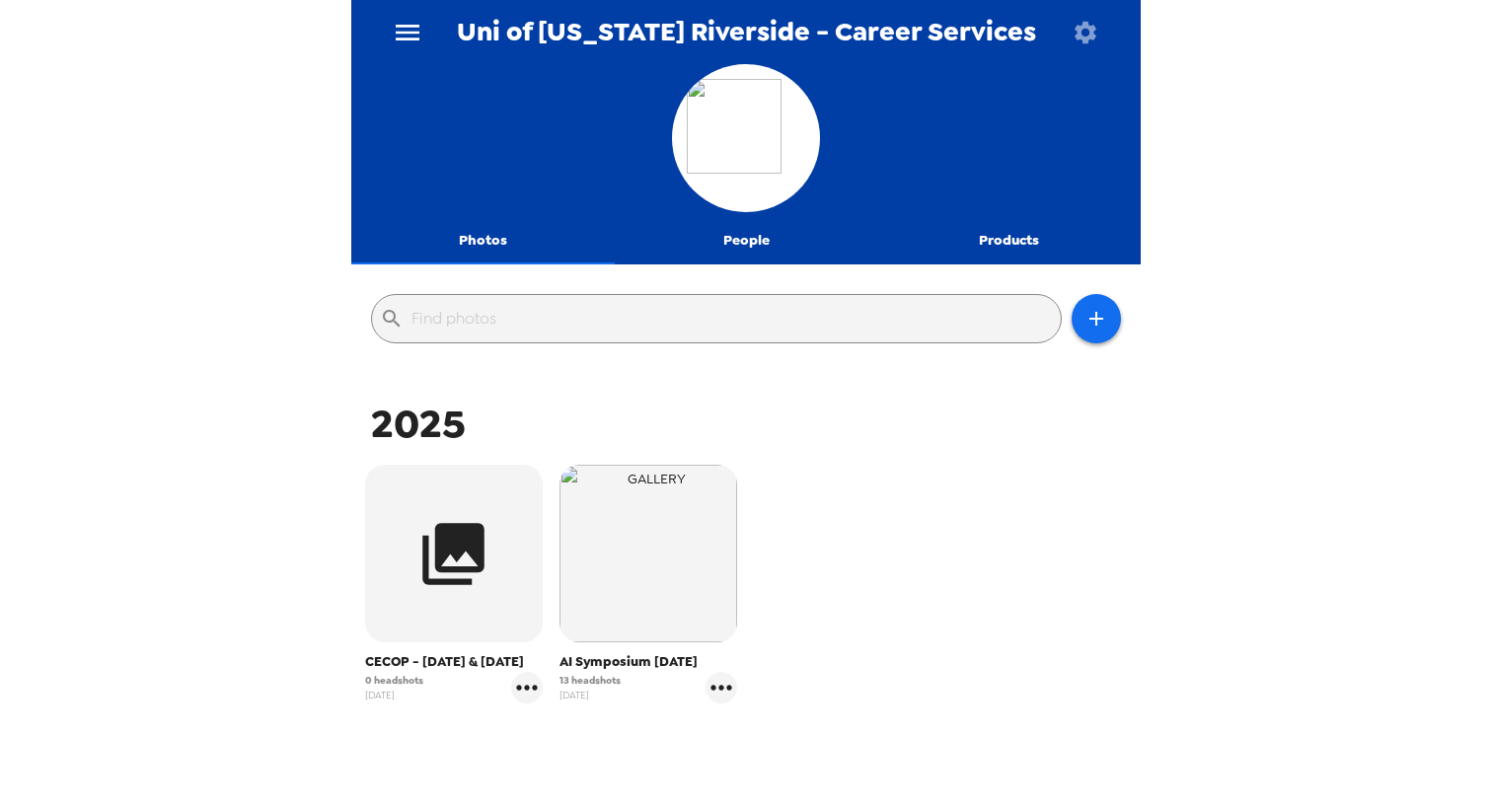
click at [403, 38] on icon "menu" at bounding box center [408, 33] width 24 height 16
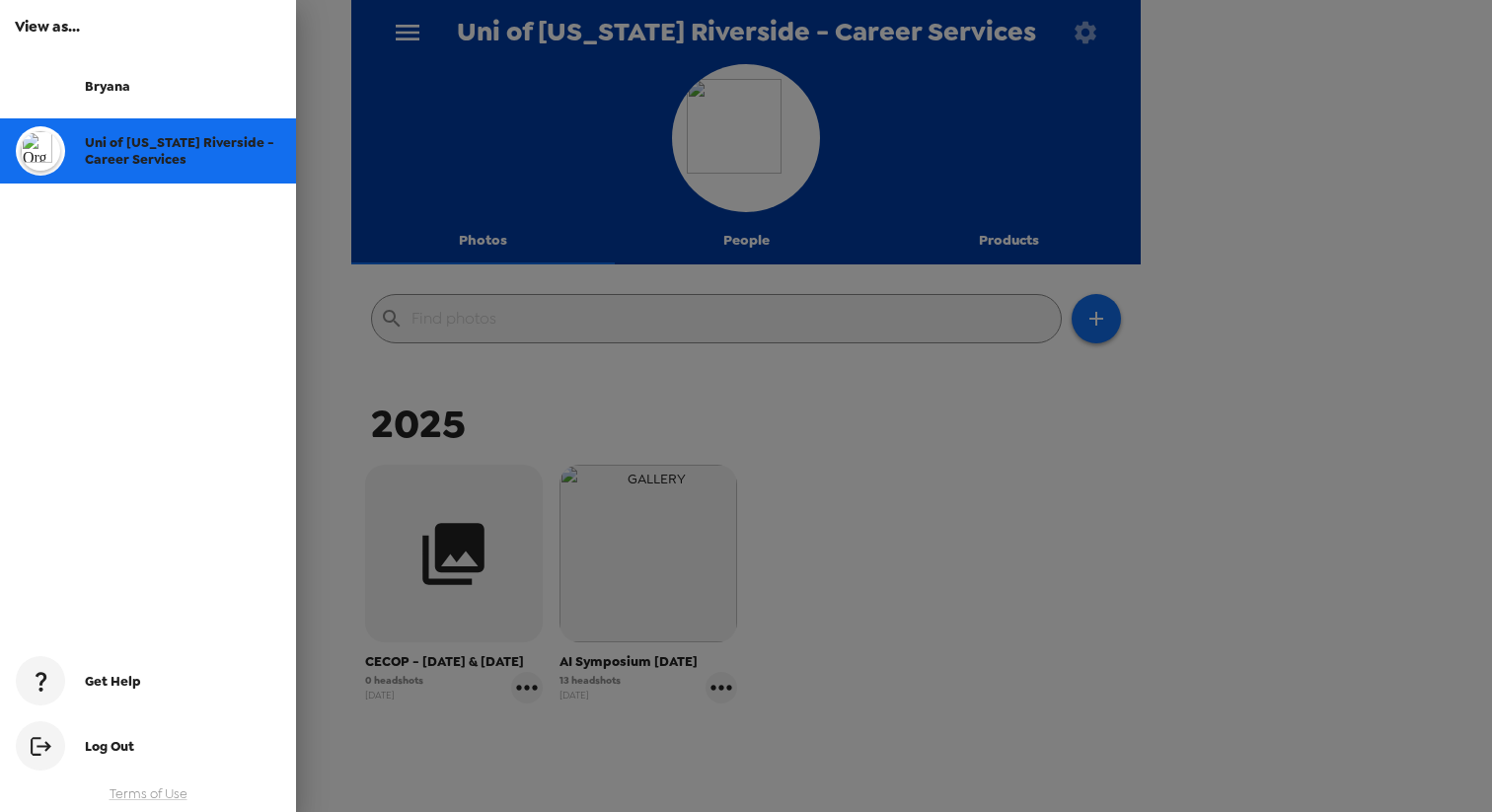
click at [117, 80] on span "Bryana" at bounding box center [107, 86] width 45 height 17
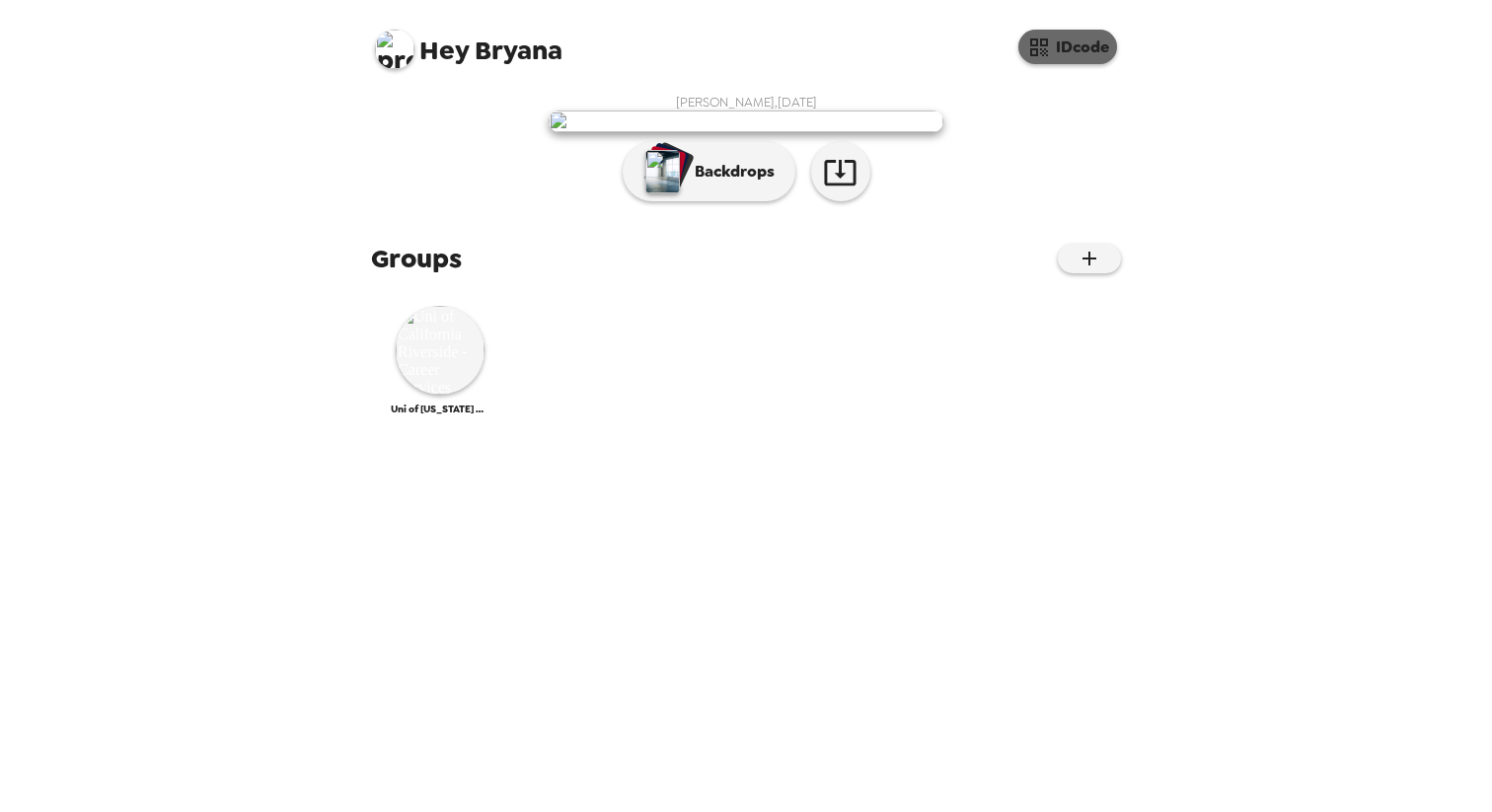
click at [1083, 52] on button "IDcode" at bounding box center [1068, 47] width 99 height 35
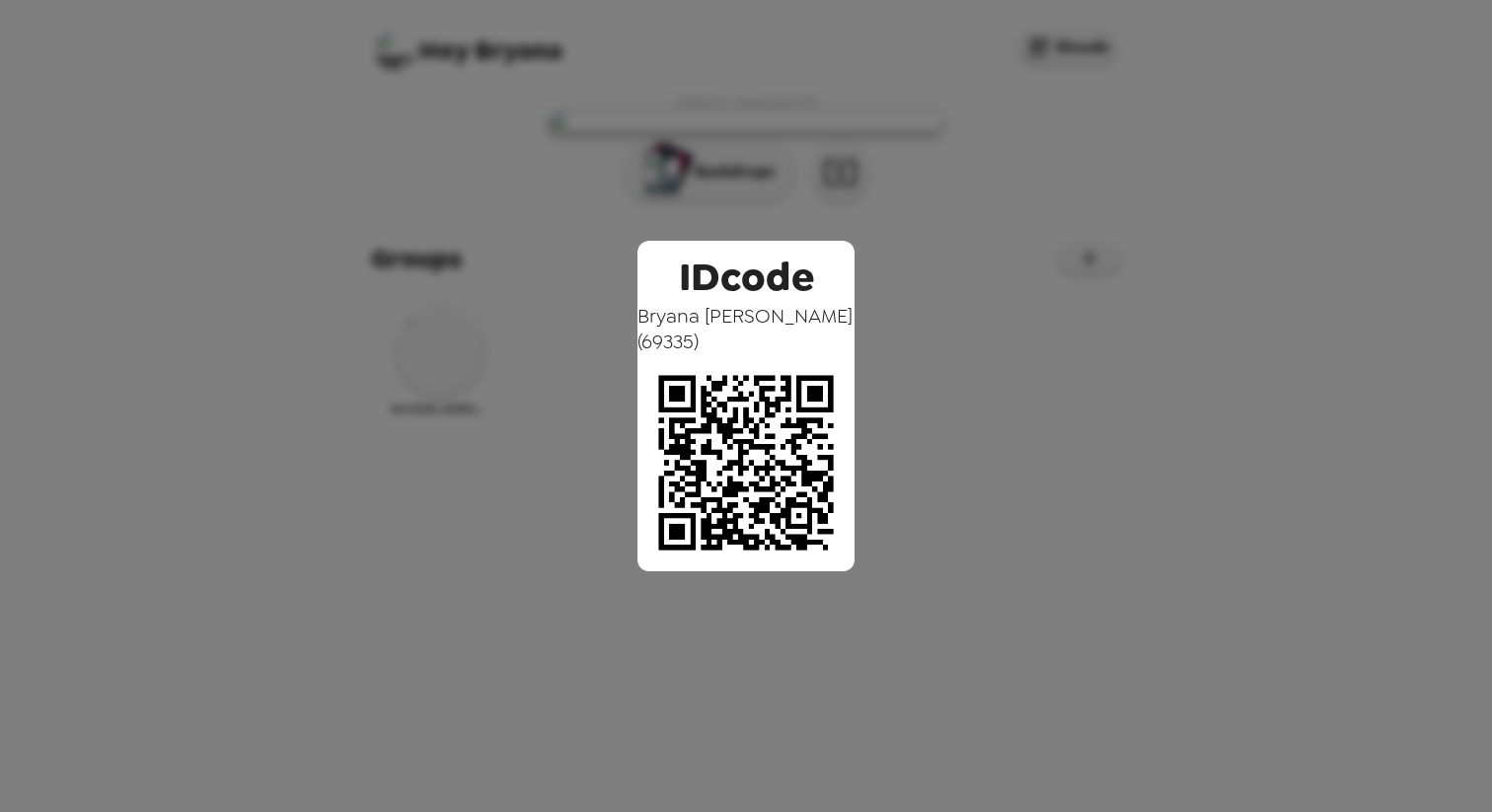
click at [1023, 273] on div "IDcode Bryana McNamara ( 69335 )" at bounding box center [746, 406] width 1492 height 812
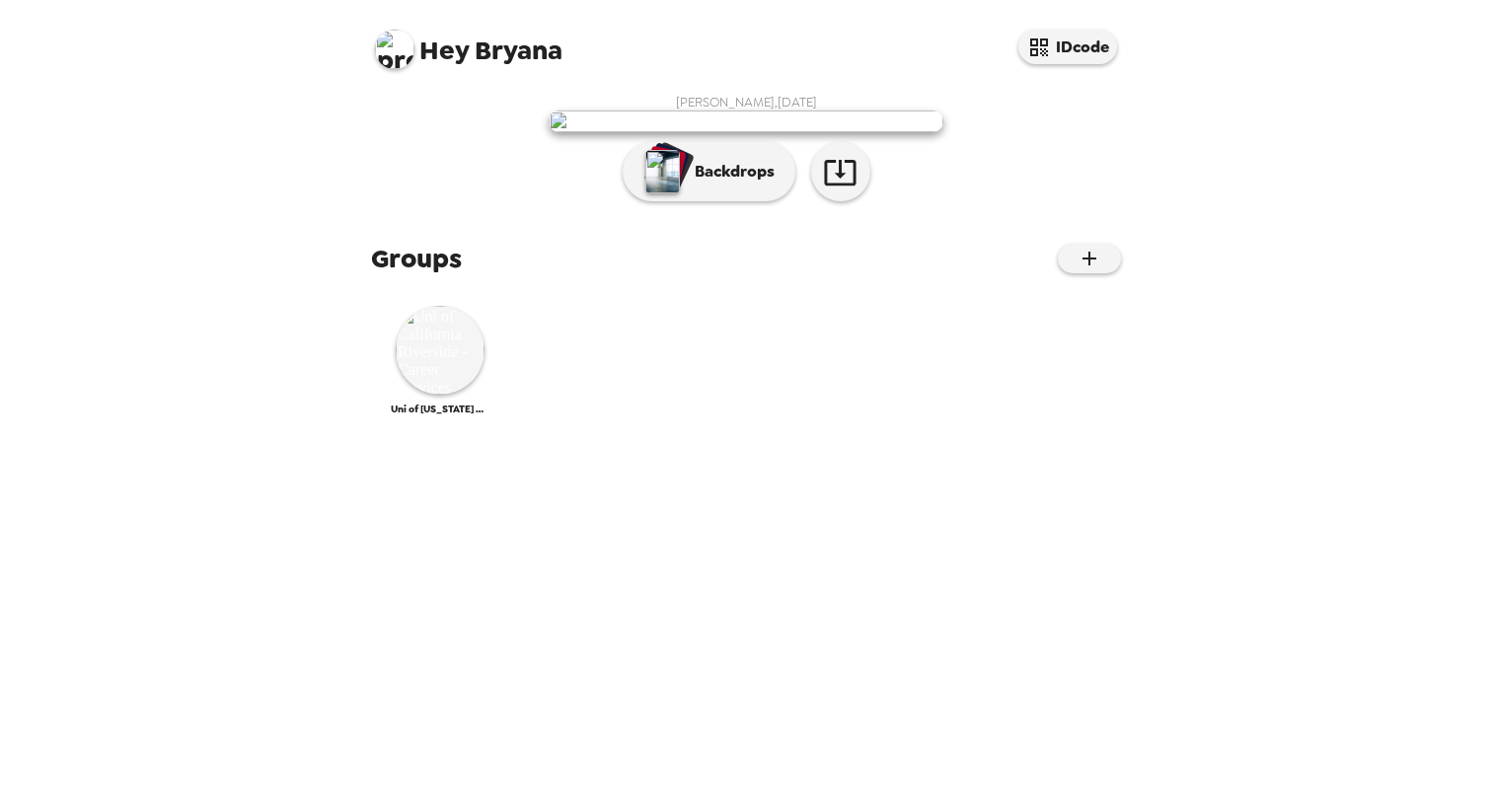
scroll to position [115, 0]
click at [438, 395] on img at bounding box center [440, 350] width 89 height 89
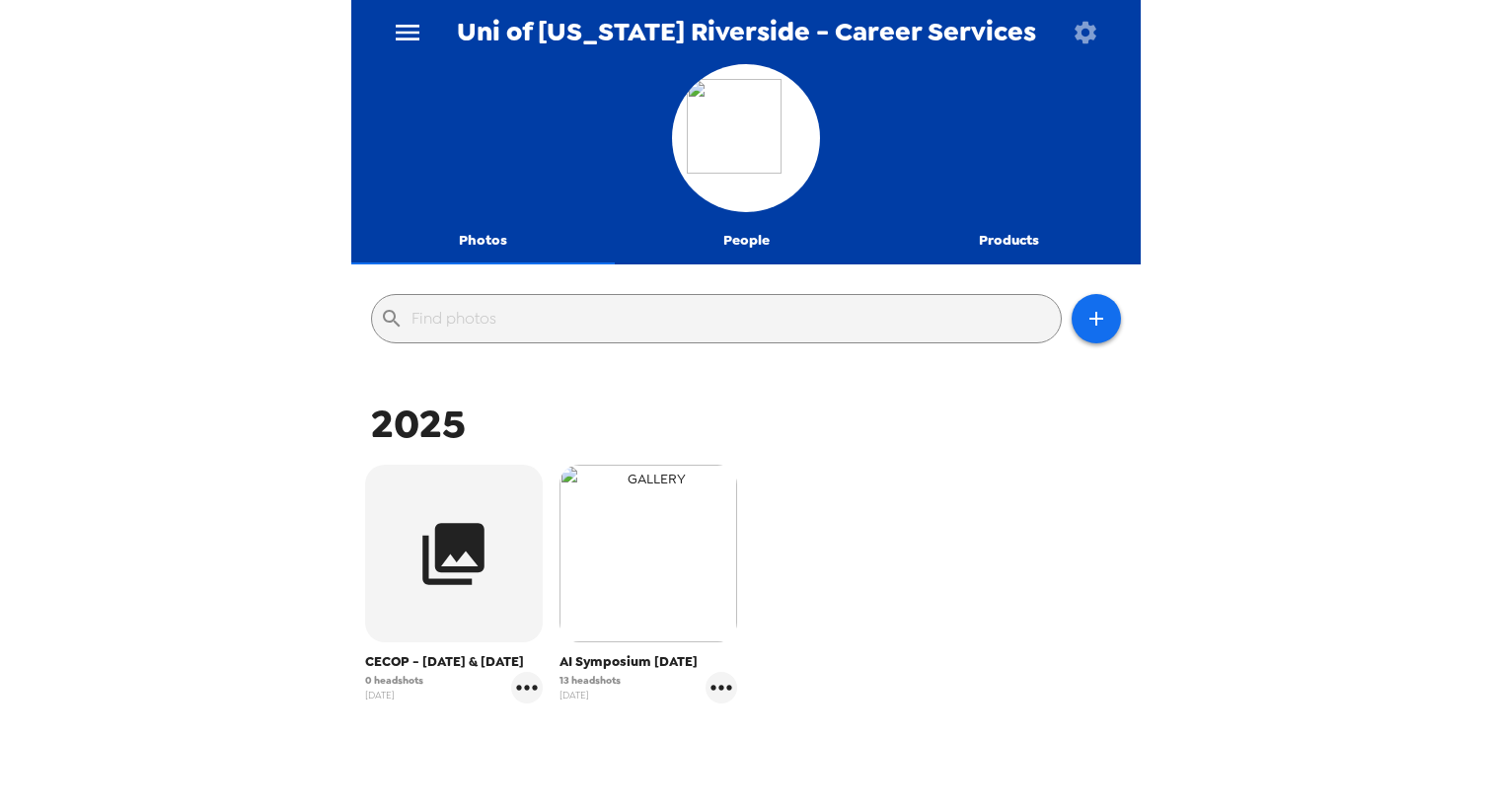
click at [697, 568] on img "button" at bounding box center [649, 554] width 178 height 178
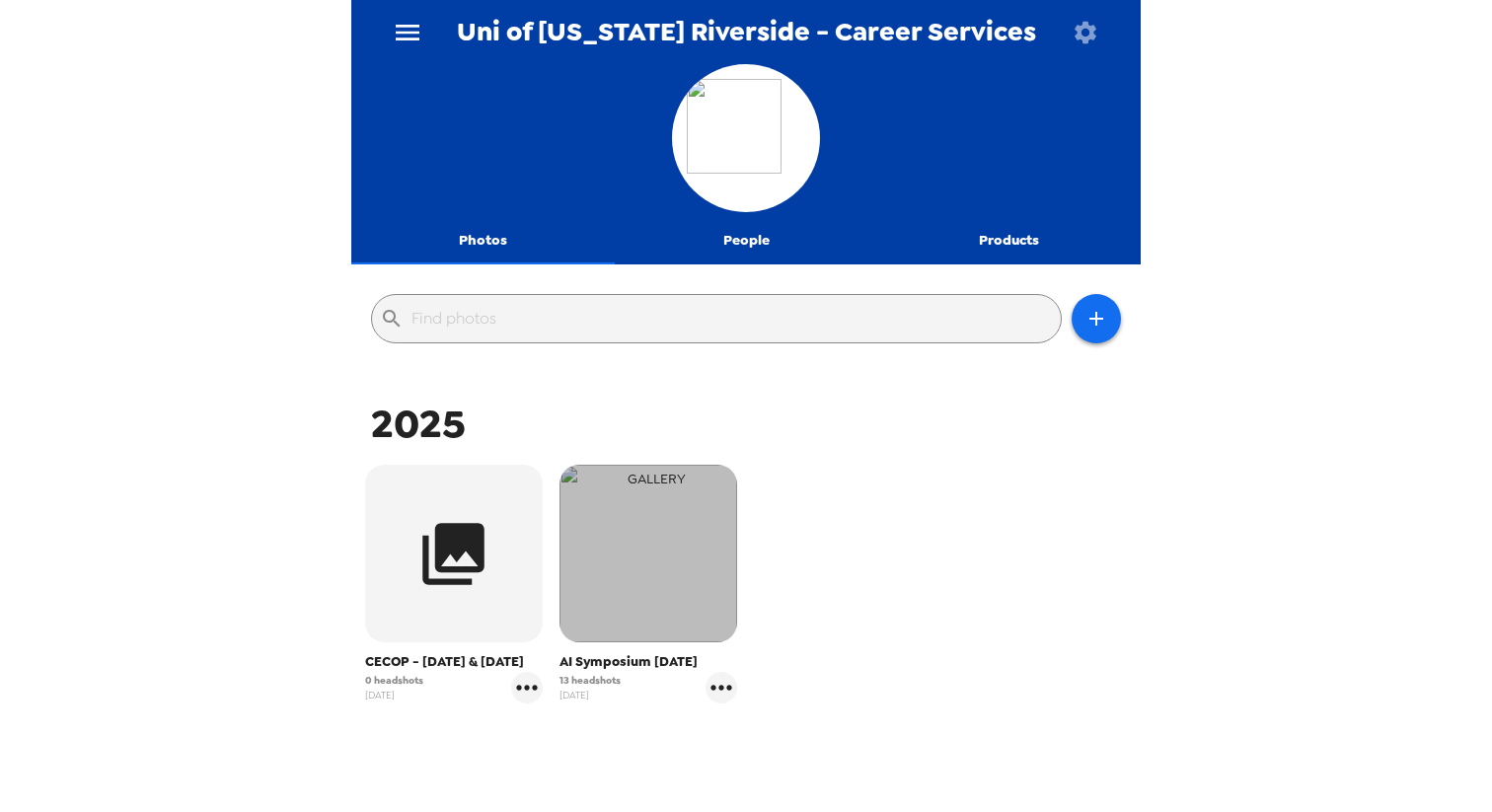
click at [697, 595] on img "button" at bounding box center [649, 554] width 178 height 178
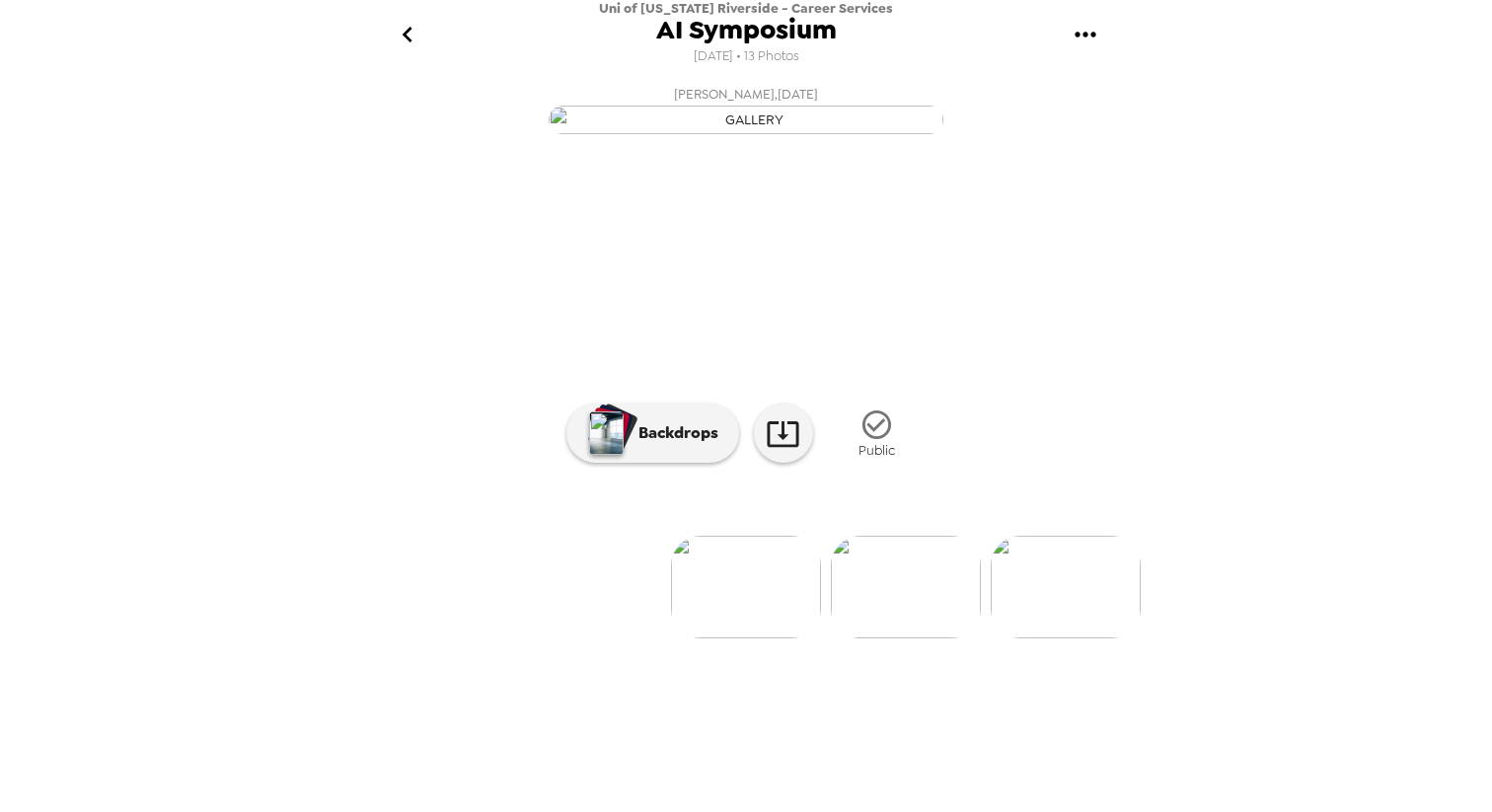
click at [402, 38] on icon "go back" at bounding box center [408, 35] width 32 height 32
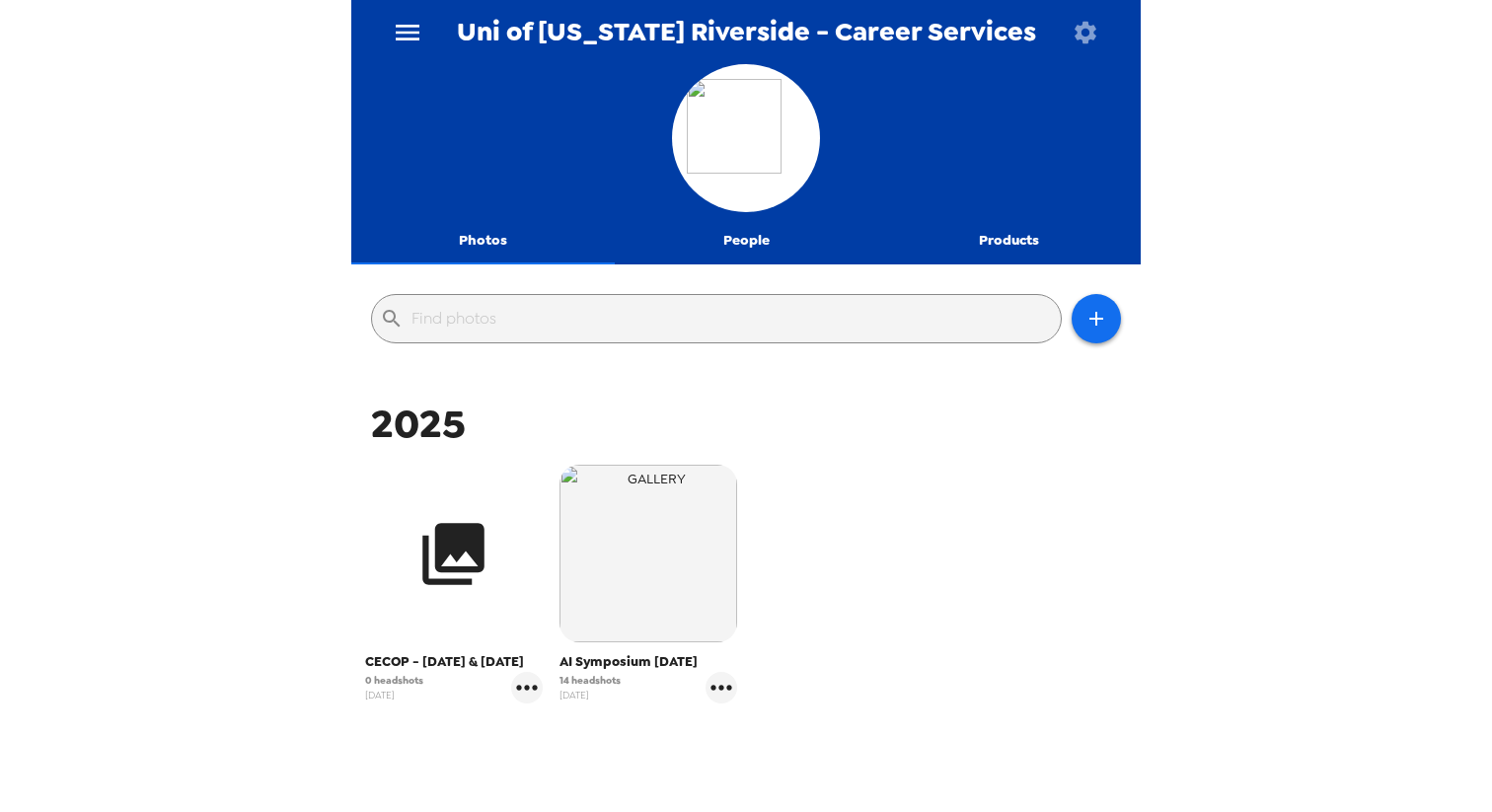
click at [419, 587] on icon "button" at bounding box center [454, 554] width 74 height 74
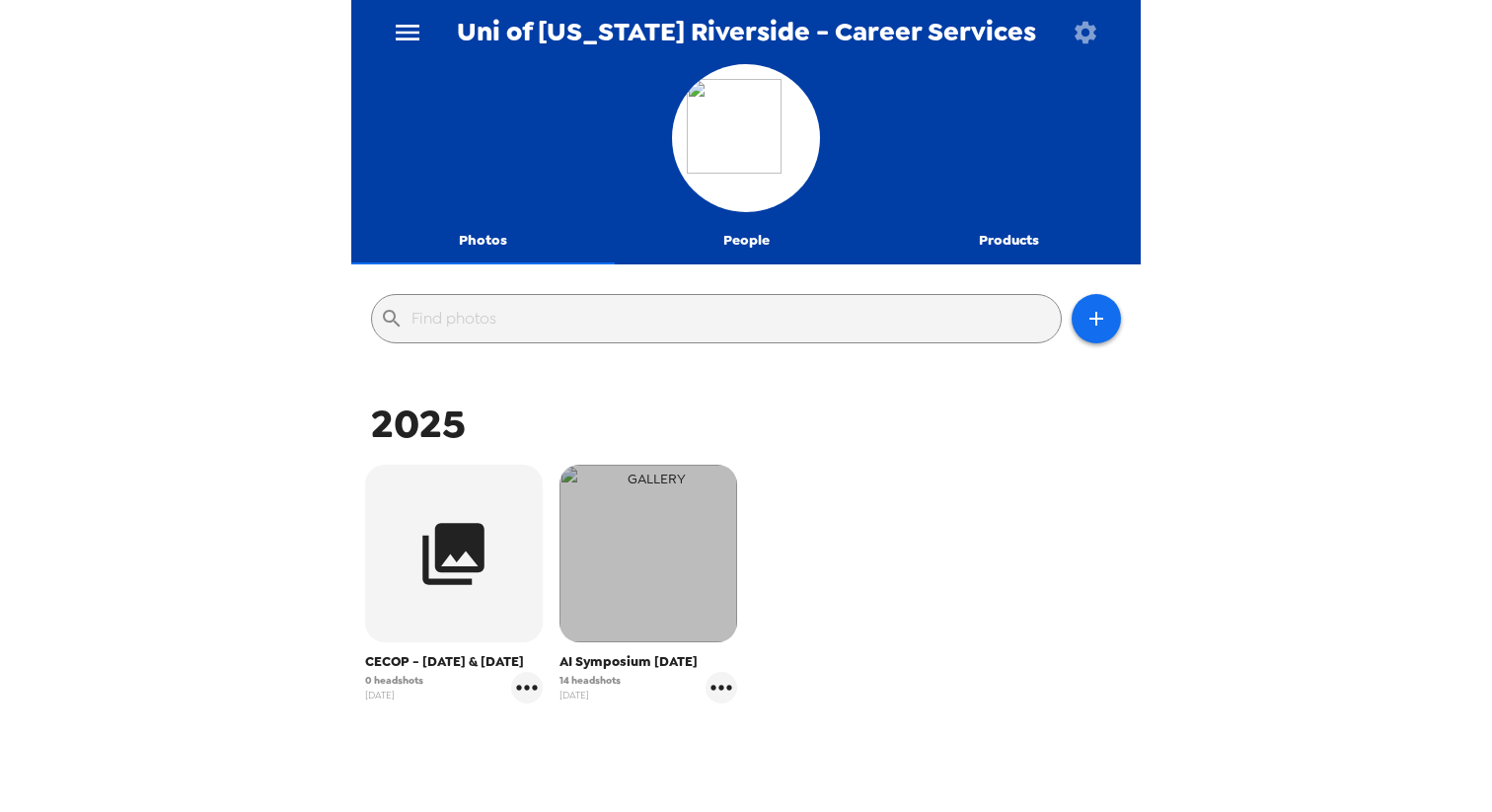
click at [669, 556] on img "button" at bounding box center [649, 554] width 178 height 178
